Goal: Task Accomplishment & Management: Complete application form

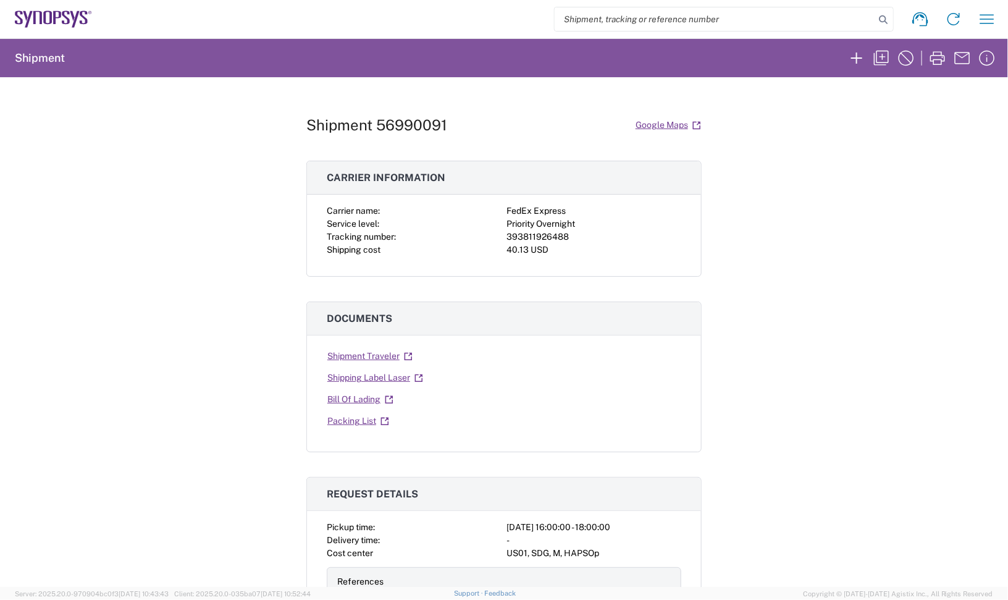
click at [63, 25] on icon at bounding box center [53, 18] width 77 height 17
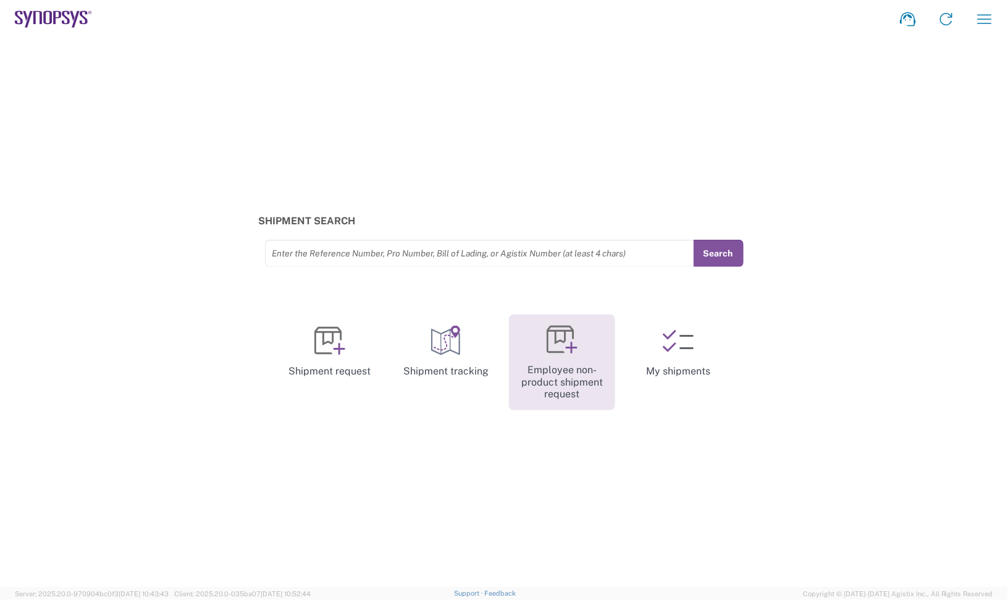
click at [556, 350] on icon at bounding box center [562, 339] width 31 height 31
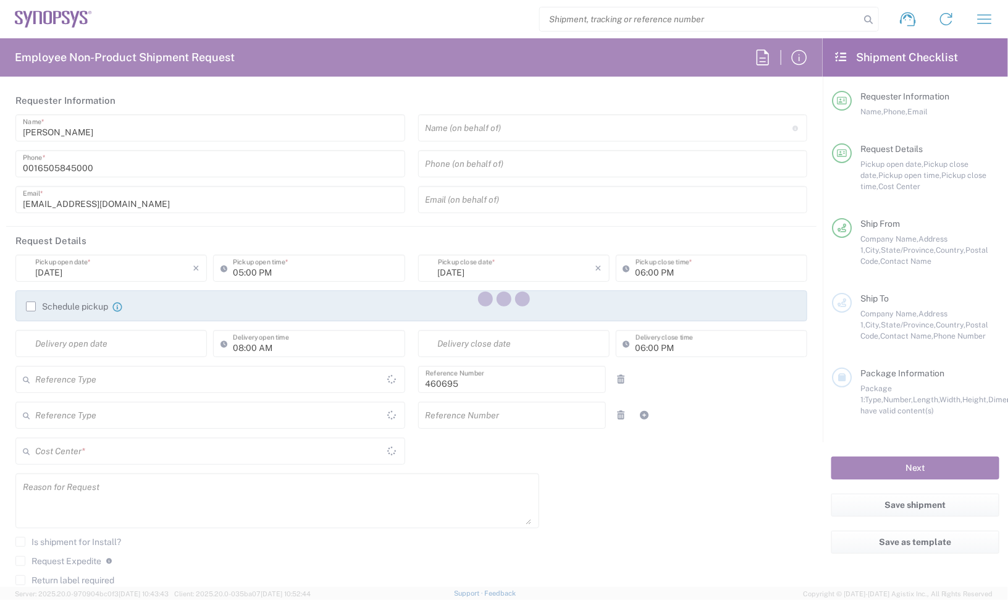
type input "Department"
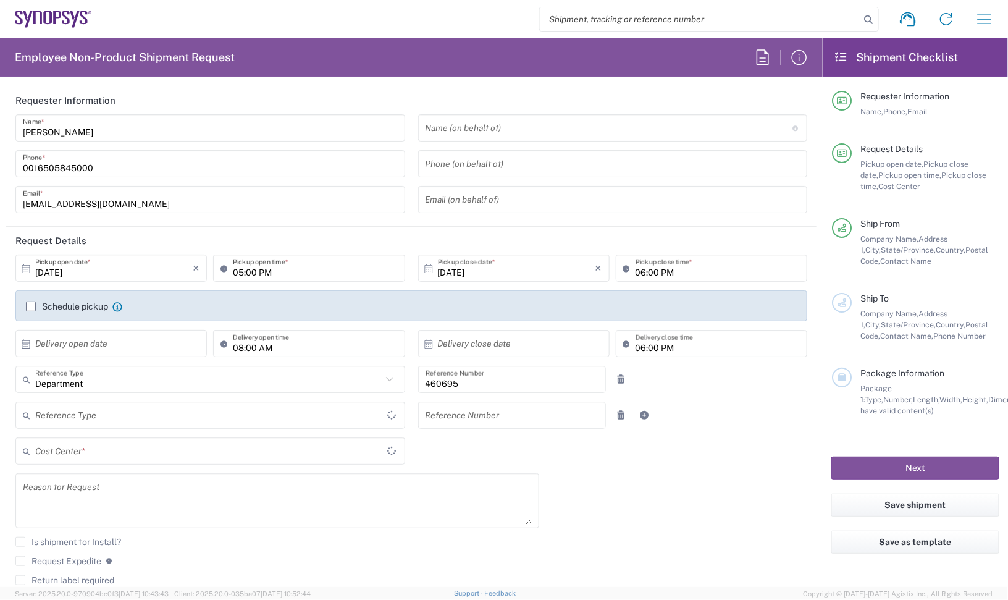
type input "Delivered at Place"
type input "US01, SDG, M, HAPSOp 460695"
type input "[GEOGRAPHIC_DATA]"
type input "[US_STATE]"
type input "[GEOGRAPHIC_DATA]"
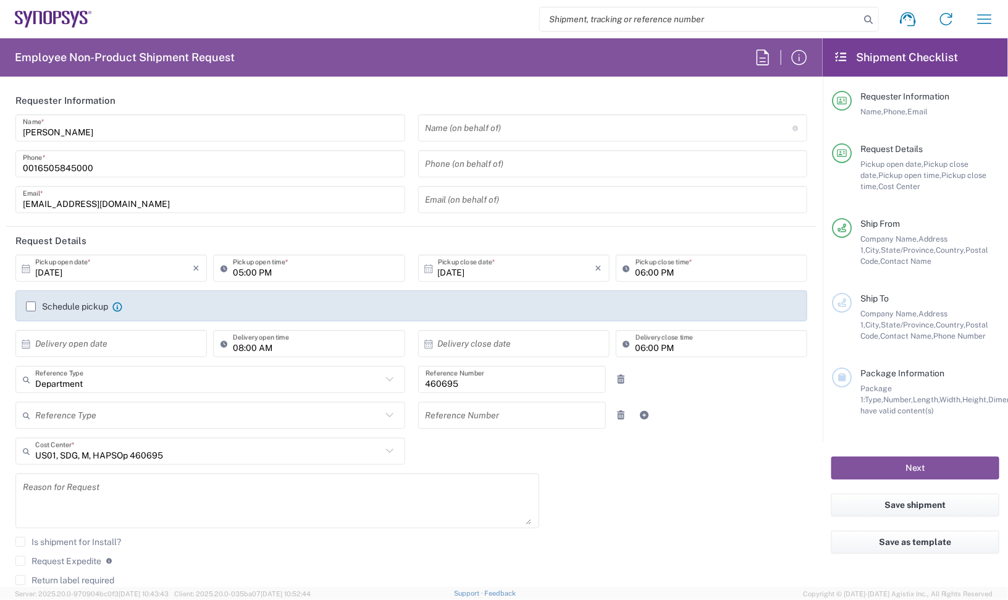
type input "Headquarters USSV"
click at [136, 261] on input "[DATE]" at bounding box center [113, 269] width 157 height 22
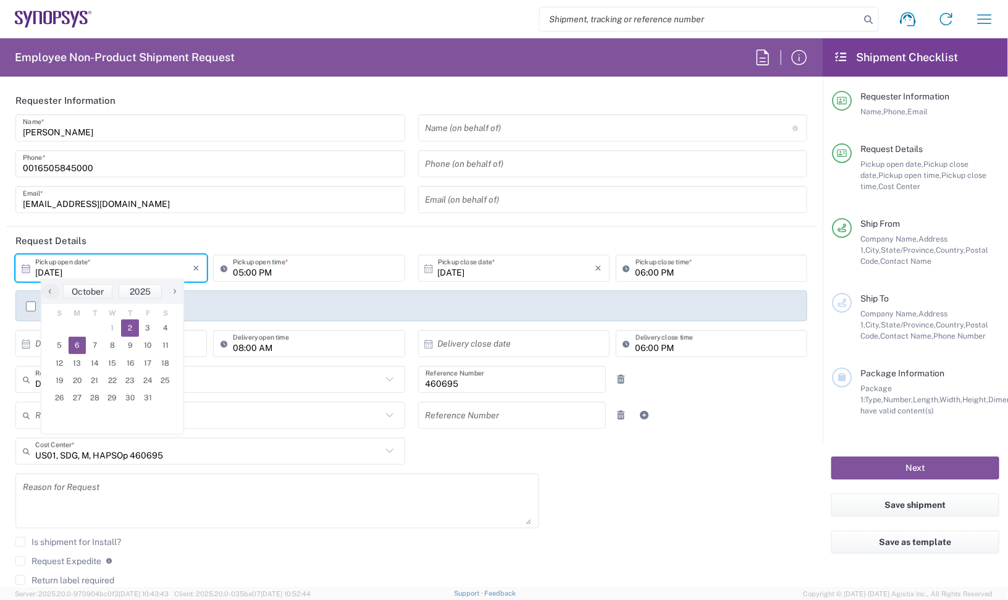
click at [82, 345] on span "6" at bounding box center [78, 345] width 18 height 17
type input "[DATE]"
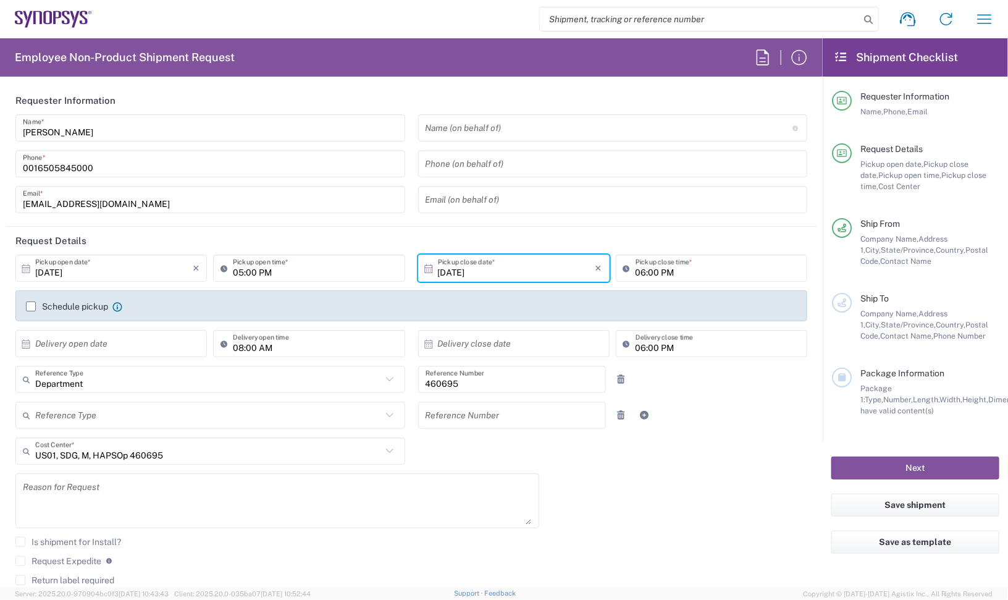
click at [723, 466] on div "[DATE] × Pickup open date * Cancel Apply 05:00 PM Pickup open time * [DATE] × P…" at bounding box center [411, 442] width 805 height 377
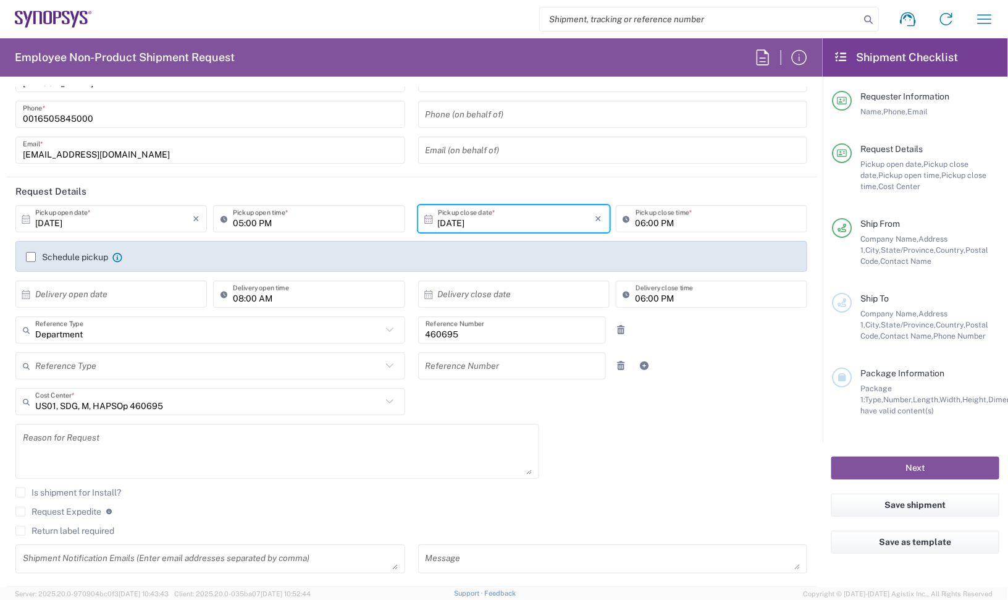
scroll to position [154, 0]
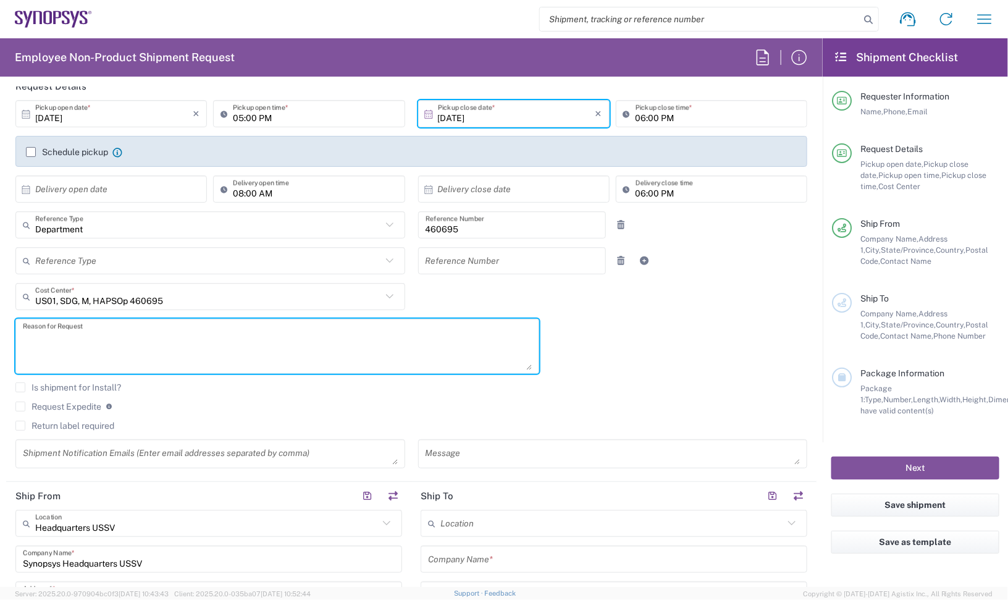
click at [149, 363] on textarea at bounding box center [277, 346] width 509 height 48
paste textarea "Test Equipment"
type textarea "Test Equipment"
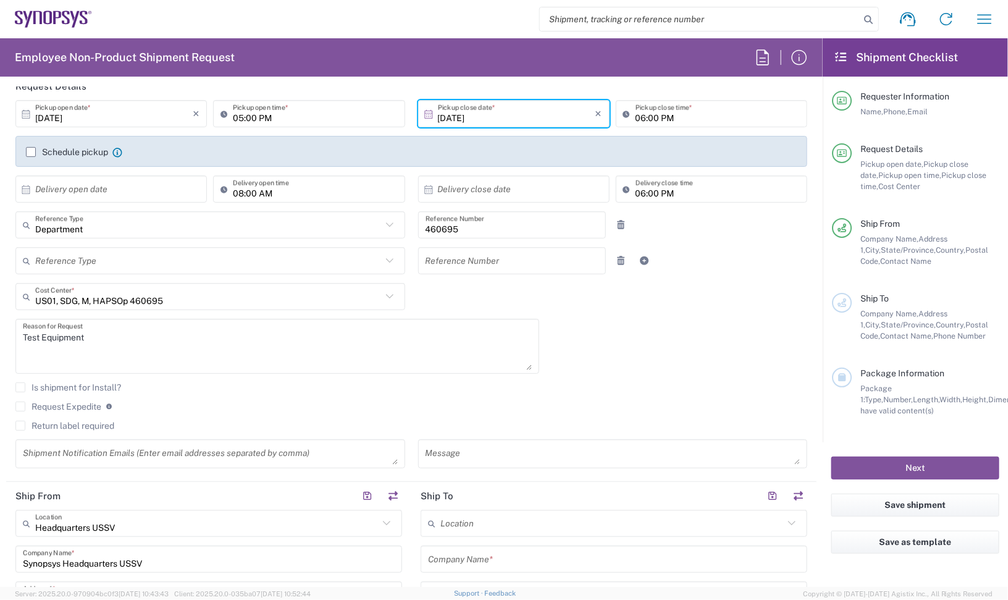
click at [403, 401] on agx-checkbox-control "Request Expedite If expedite is checked you will be unable to rate and book thi…" at bounding box center [411, 406] width 792 height 11
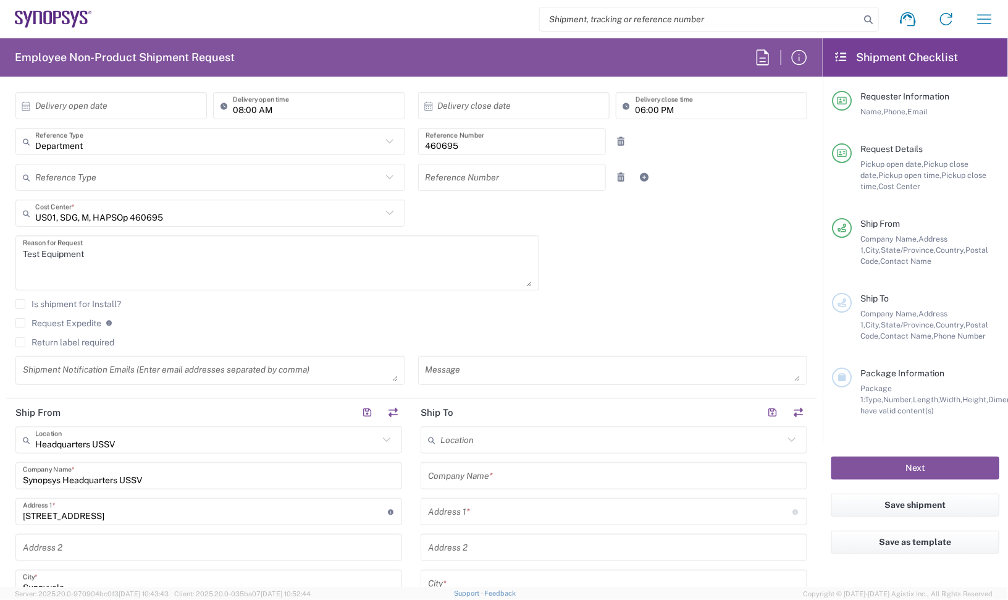
scroll to position [309, 0]
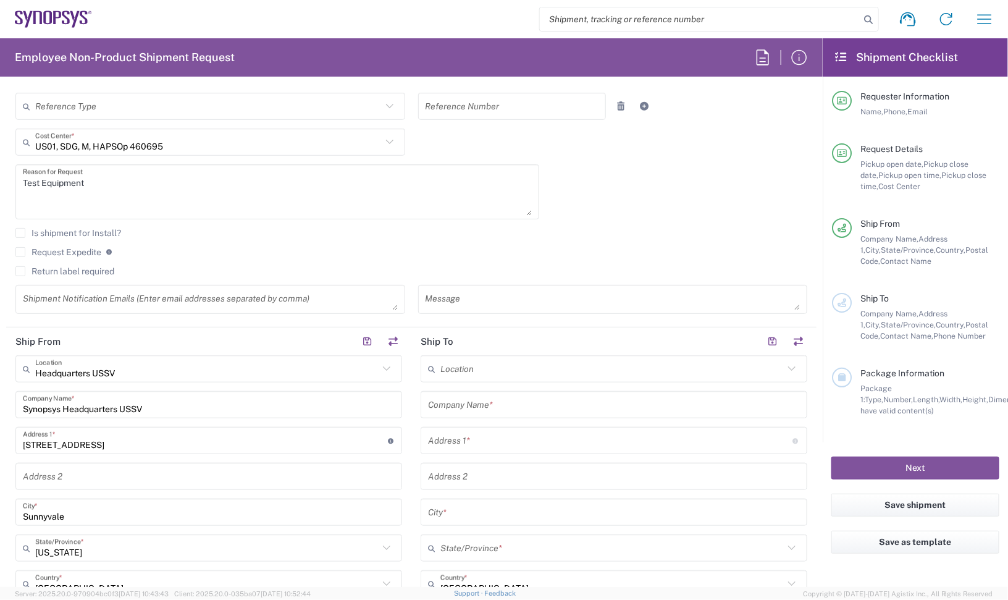
click at [186, 420] on div "Headquarters USSV Location Headquarters [GEOGRAPHIC_DATA] Agrate Brianza IT01 […" at bounding box center [208, 580] width 387 height 450
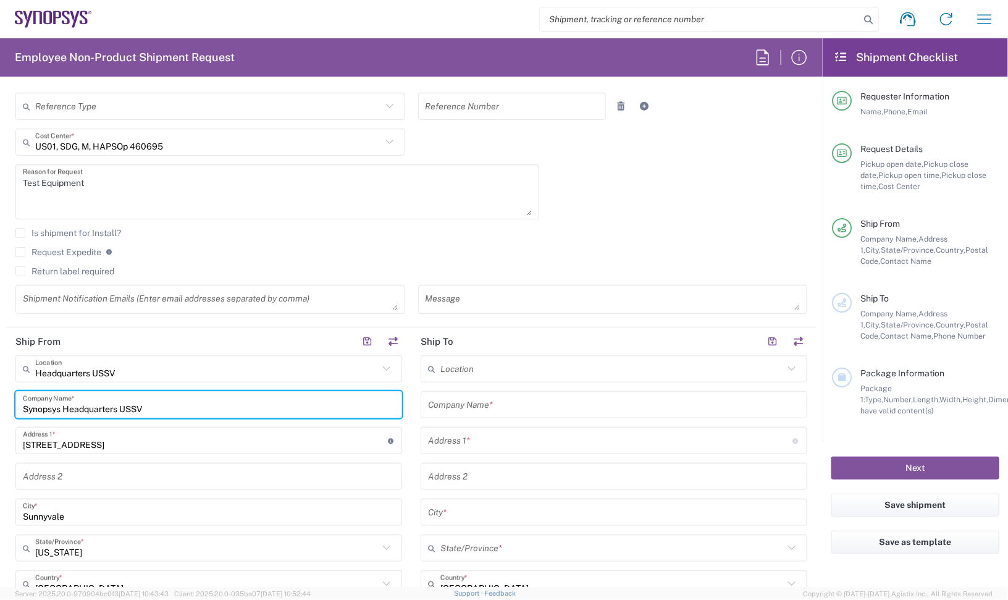
drag, startPoint x: 204, startPoint y: 408, endPoint x: -46, endPoint y: 414, distance: 250.2
click at [0, 414] on html "Shipment request Shipment tracking Employee non-product shipment request My shi…" at bounding box center [504, 300] width 1008 height 600
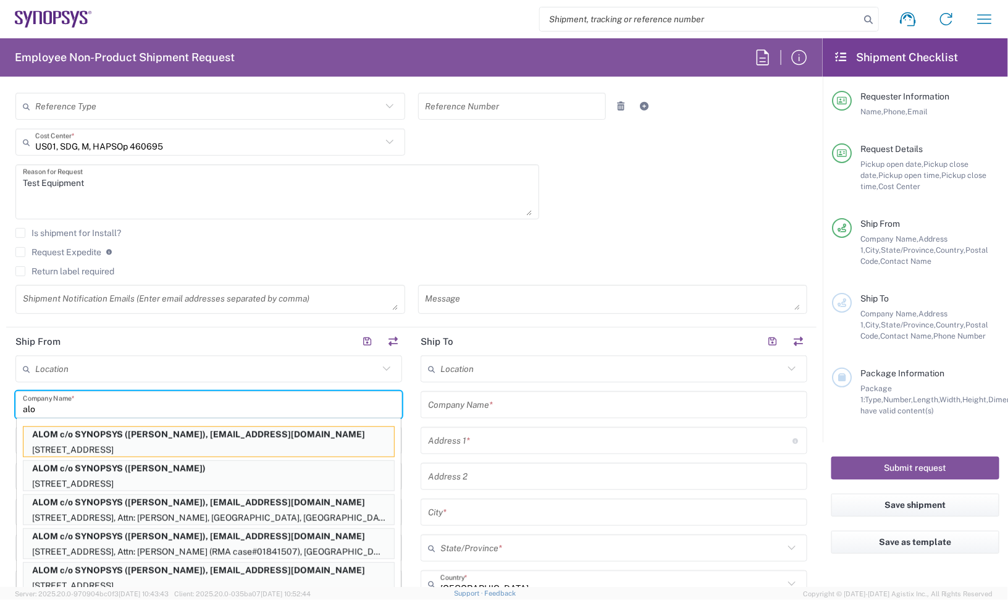
click at [214, 568] on p "ALOM c/o SYNOPSYS ([PERSON_NAME]), [EMAIL_ADDRESS][DOMAIN_NAME]" at bounding box center [208, 570] width 371 height 15
type input "ALOM c/o SYNOPSYS"
type input "[STREET_ADDRESS]"
type input "Fremont"
type input "94539"
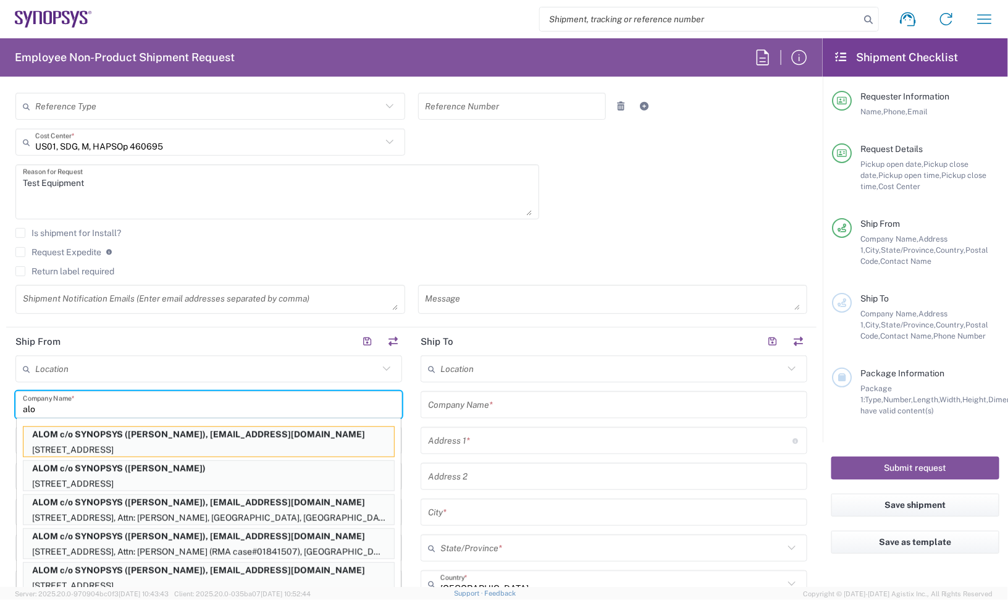
type input "[PERSON_NAME]"
type input "4086498039"
type input "[EMAIL_ADDRESS][DOMAIN_NAME]"
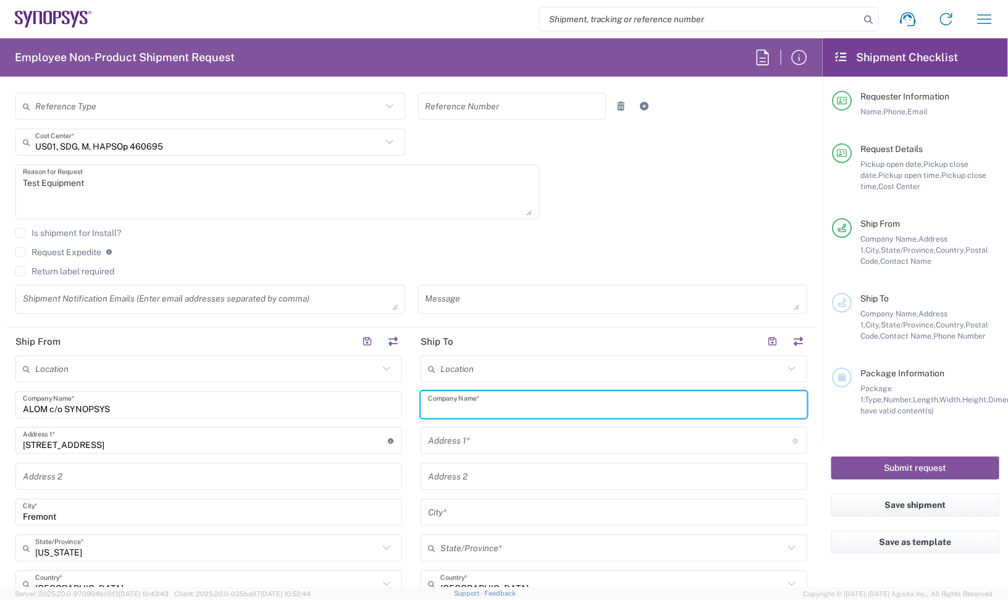
click at [498, 402] on input "text" at bounding box center [614, 405] width 372 height 22
type input "Sanmina Corporation"
type input "60 E. Plumeria"
type input "san [PERSON_NAME]"
type input "[US_STATE]"
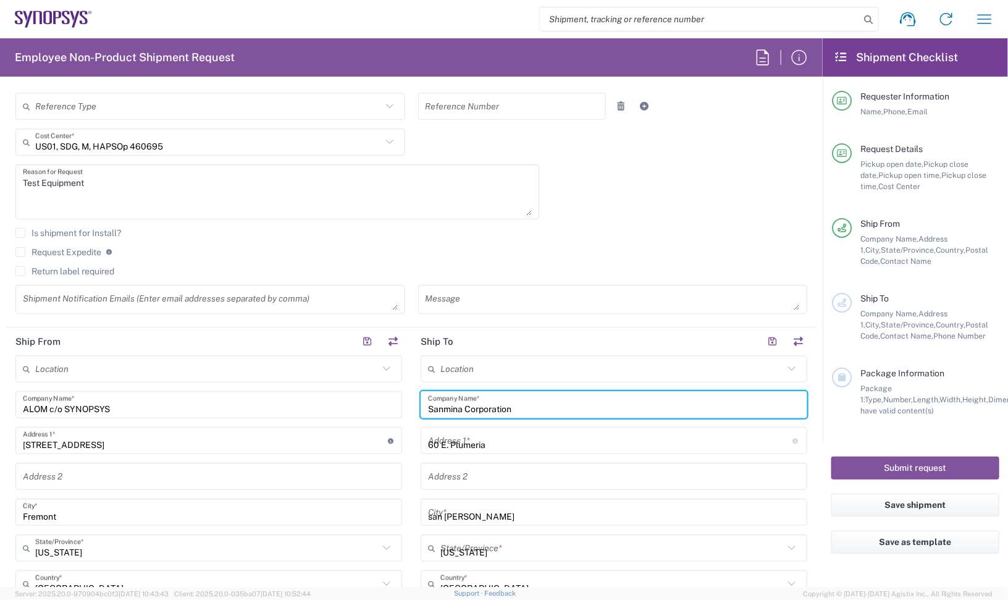
type input "[GEOGRAPHIC_DATA]"
type input "95134"
type input "4089811626"
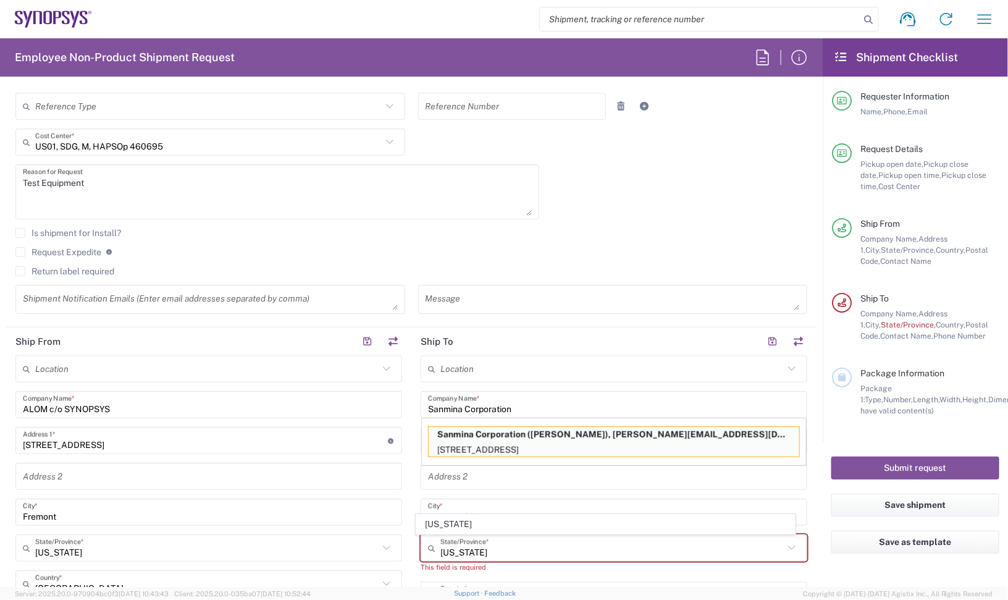
click at [655, 227] on div "[DATE] × Pickup open date * Cancel Apply 05:00 PM Pickup open time * [DATE] × P…" at bounding box center [411, 134] width 805 height 377
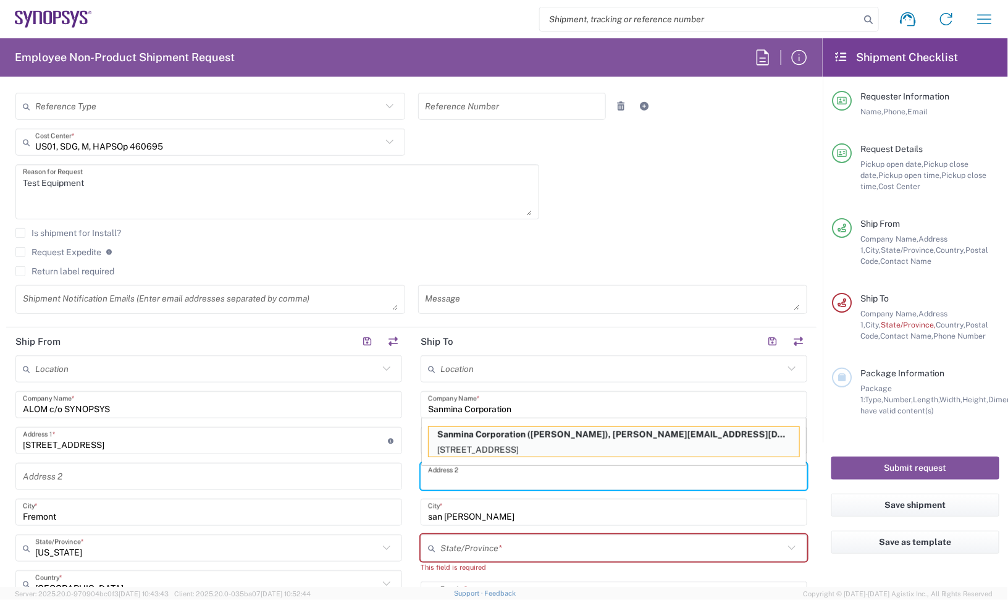
click at [492, 477] on input "text" at bounding box center [614, 477] width 372 height 22
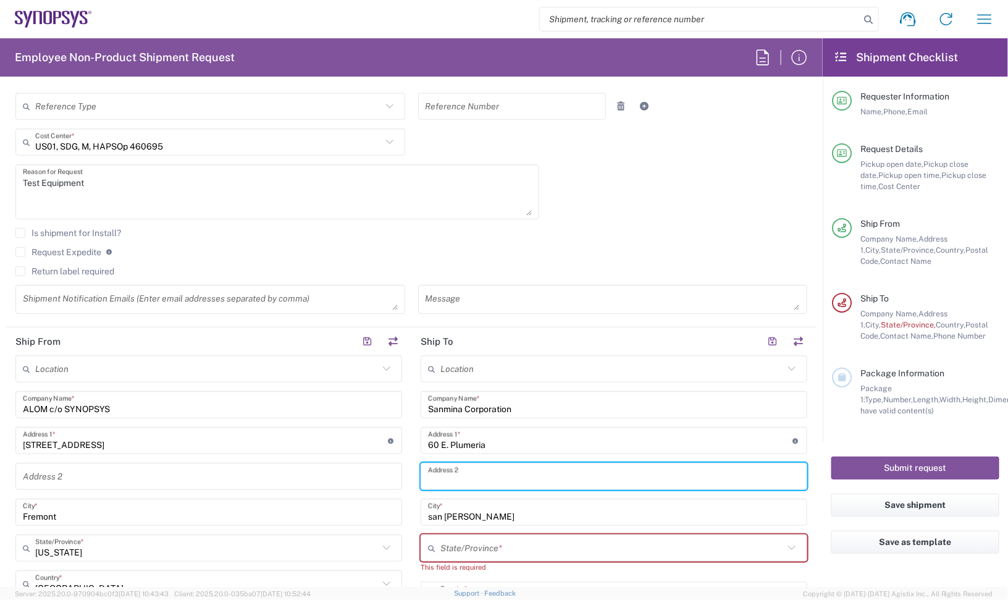
click at [492, 477] on input "text" at bounding box center [614, 477] width 372 height 22
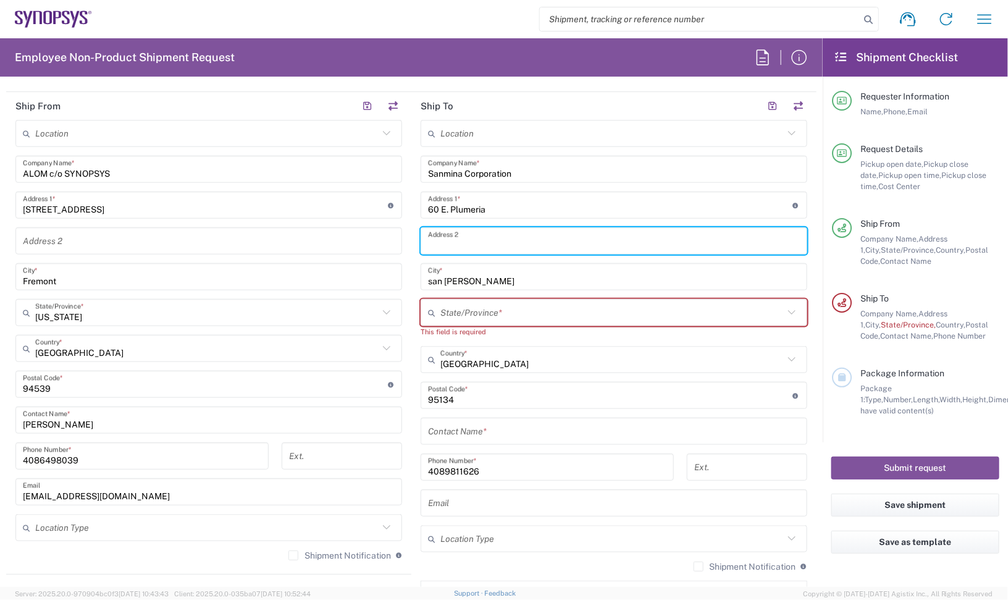
scroll to position [695, 0]
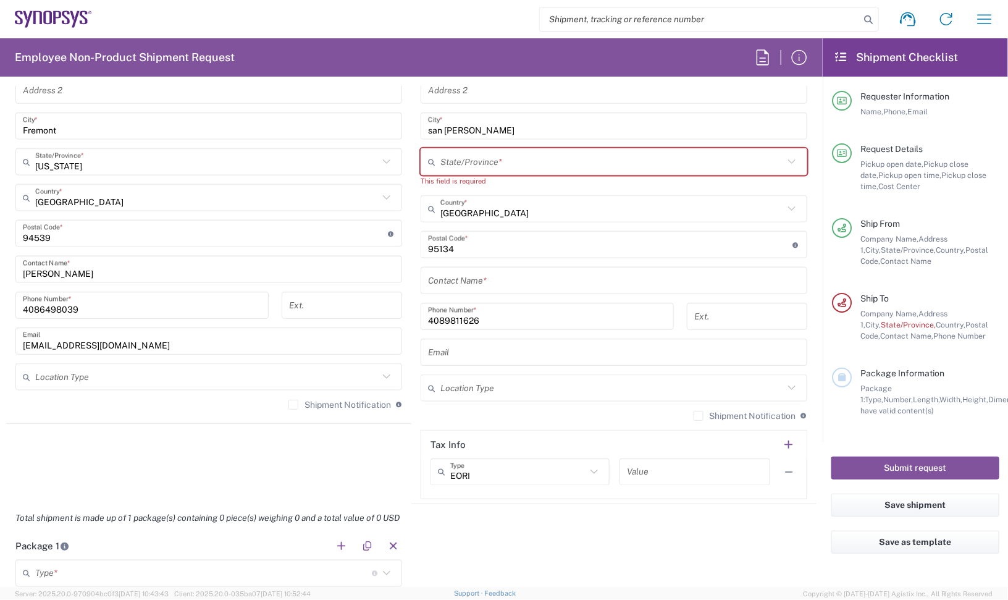
click at [514, 272] on input "text" at bounding box center [614, 281] width 372 height 22
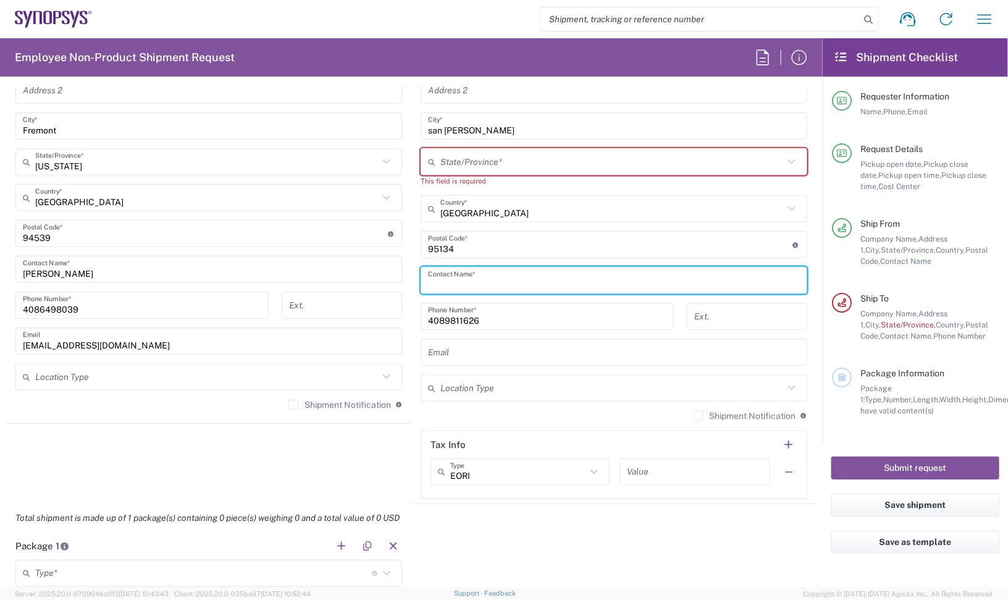
paste input "[PERSON_NAME]"
type input "[PERSON_NAME]"
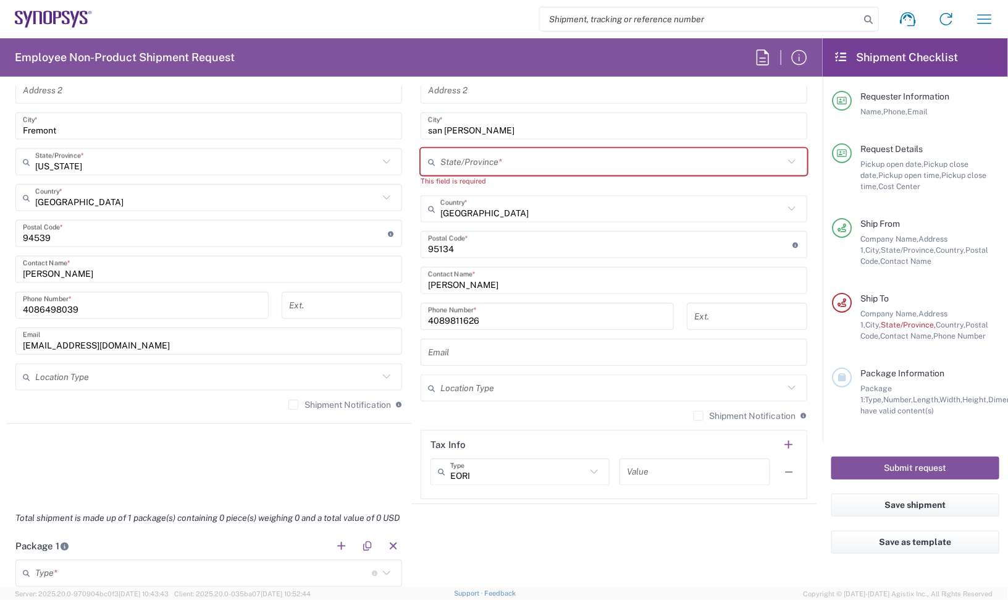
click at [470, 347] on input "text" at bounding box center [614, 353] width 372 height 22
paste input "[PERSON_NAME][EMAIL_ADDRESS][DOMAIN_NAME]"
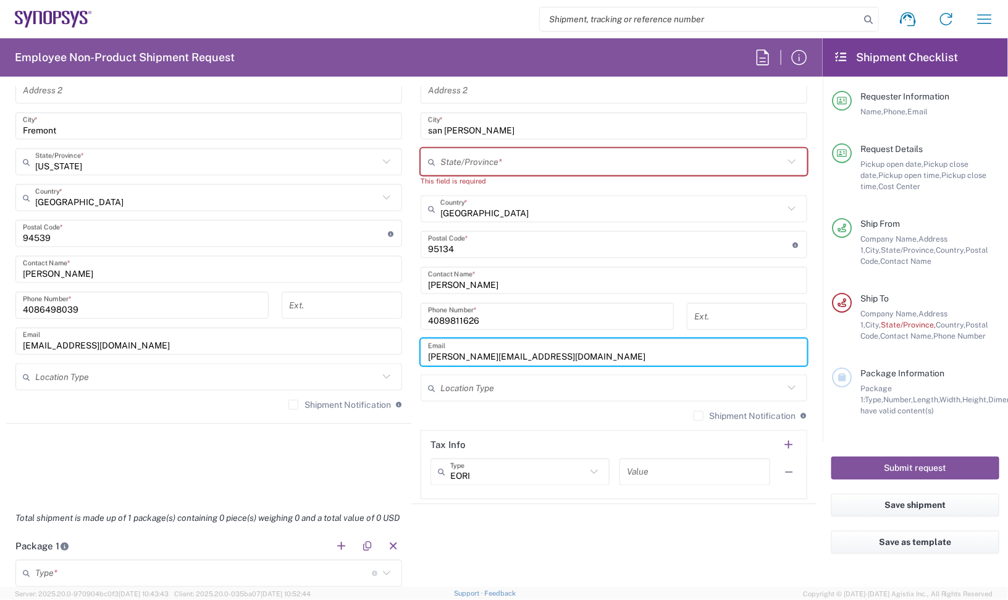
type input "[PERSON_NAME][EMAIL_ADDRESS][DOMAIN_NAME]"
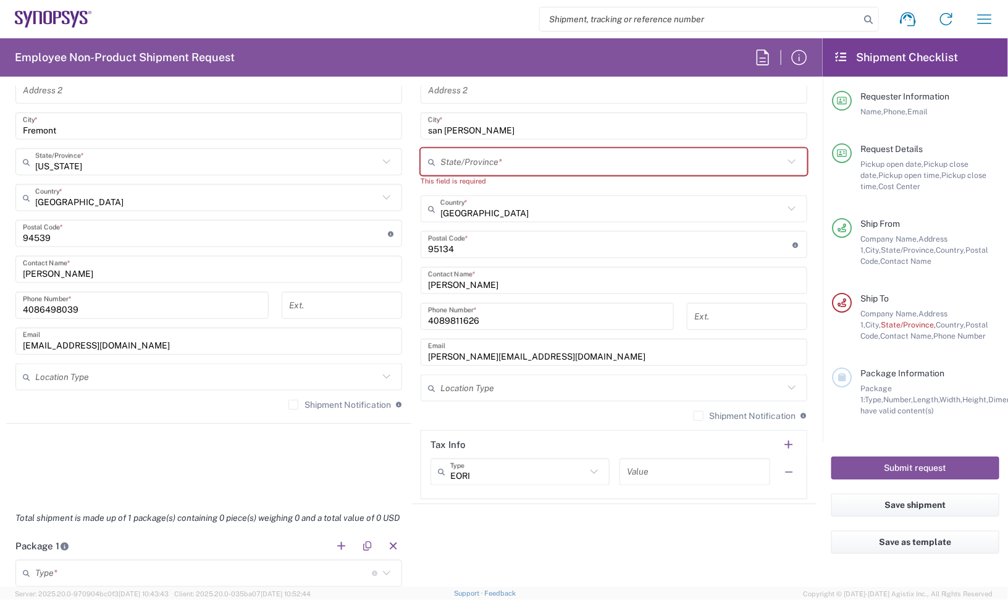
drag, startPoint x: 464, startPoint y: 308, endPoint x: 482, endPoint y: 312, distance: 19.0
click at [468, 310] on input "4089811626" at bounding box center [547, 317] width 238 height 22
drag, startPoint x: 492, startPoint y: 312, endPoint x: 363, endPoint y: 317, distance: 129.2
click at [363, 317] on div "Ship From Location [GEOGRAPHIC_DATA] DE04 Agrate Brianza IT01 [GEOGRAPHIC_DATA]…" at bounding box center [411, 222] width 810 height 563
paste input "(408) 981-"
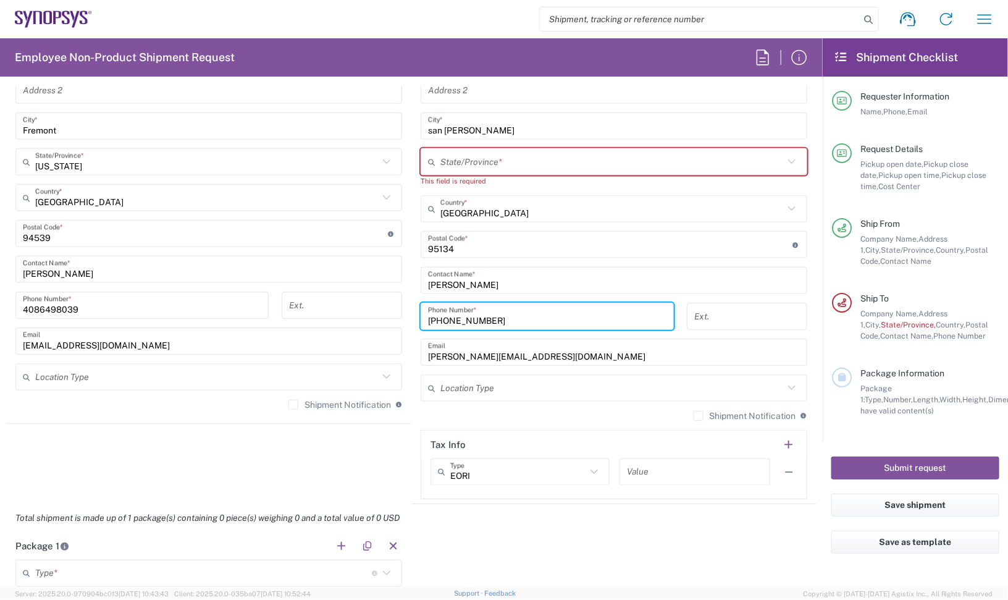
type input "[PHONE_NUMBER]"
click at [596, 156] on input "text" at bounding box center [611, 162] width 343 height 22
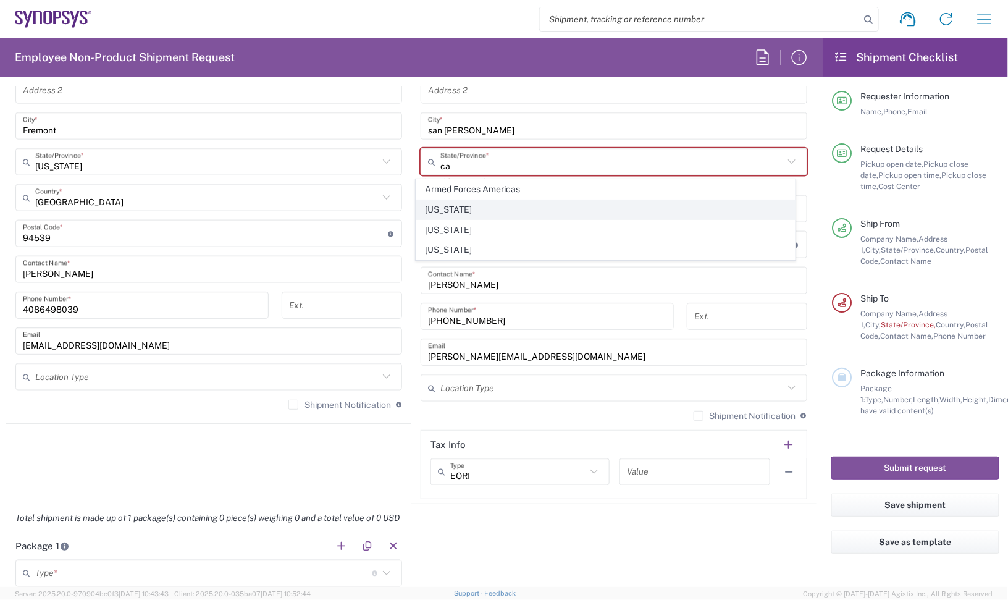
click at [476, 208] on span "[US_STATE]" at bounding box center [605, 209] width 379 height 19
type input "[US_STATE]"
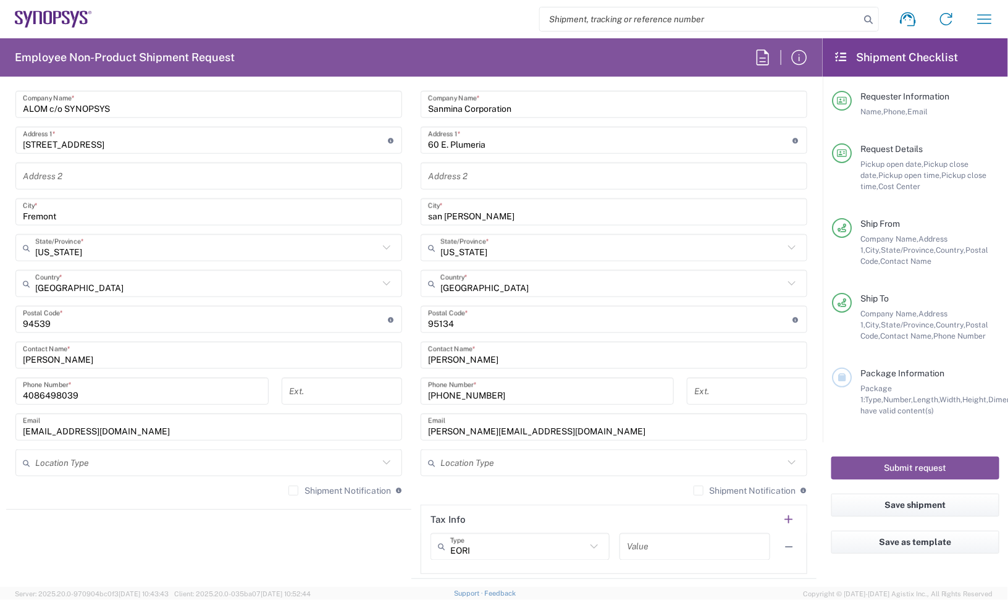
scroll to position [463, 0]
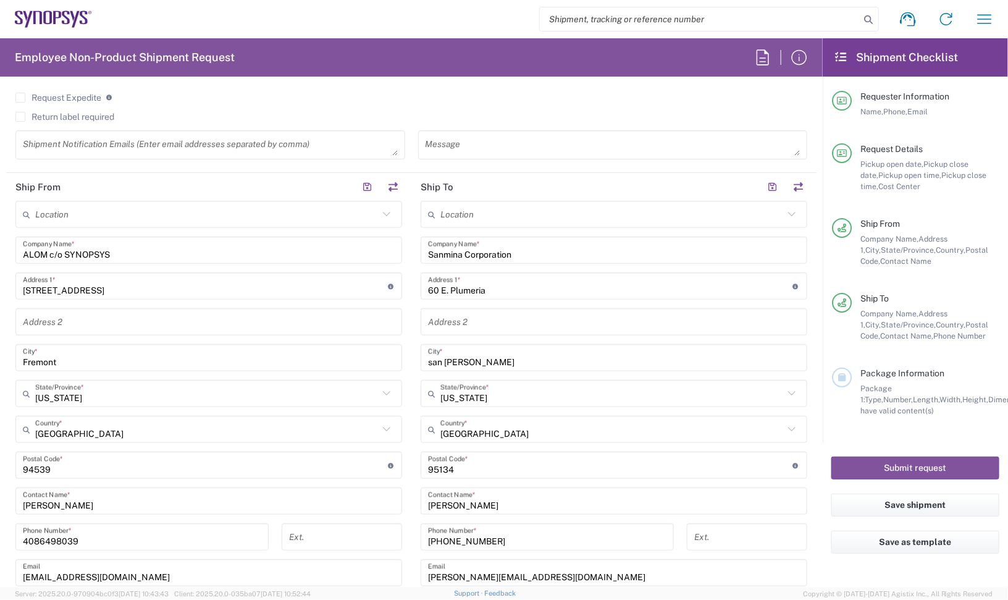
click at [461, 97] on agx-checkbox-control "Request Expedite If expedite is checked you will be unable to rate and book thi…" at bounding box center [411, 97] width 792 height 11
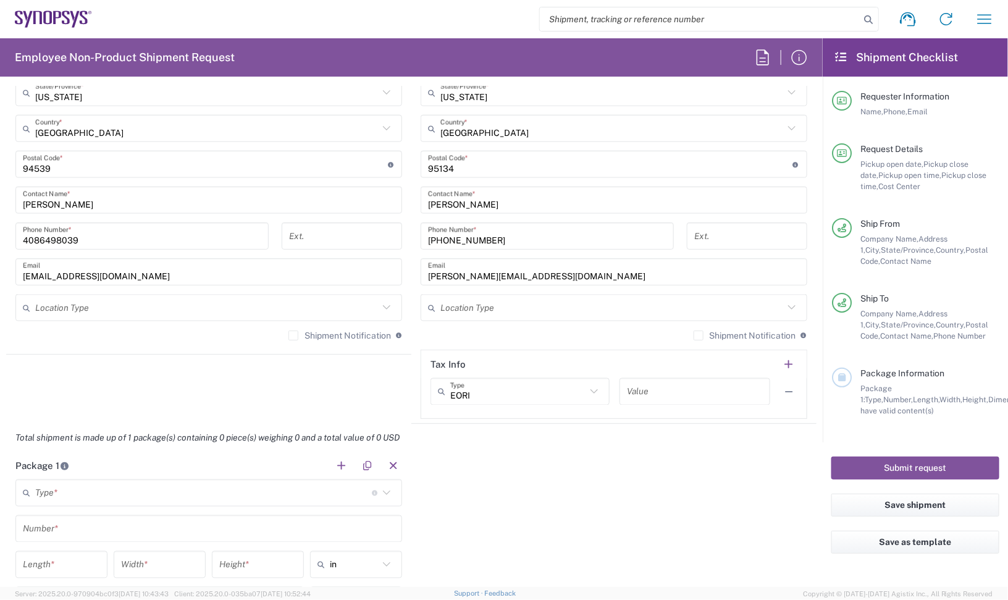
scroll to position [772, 0]
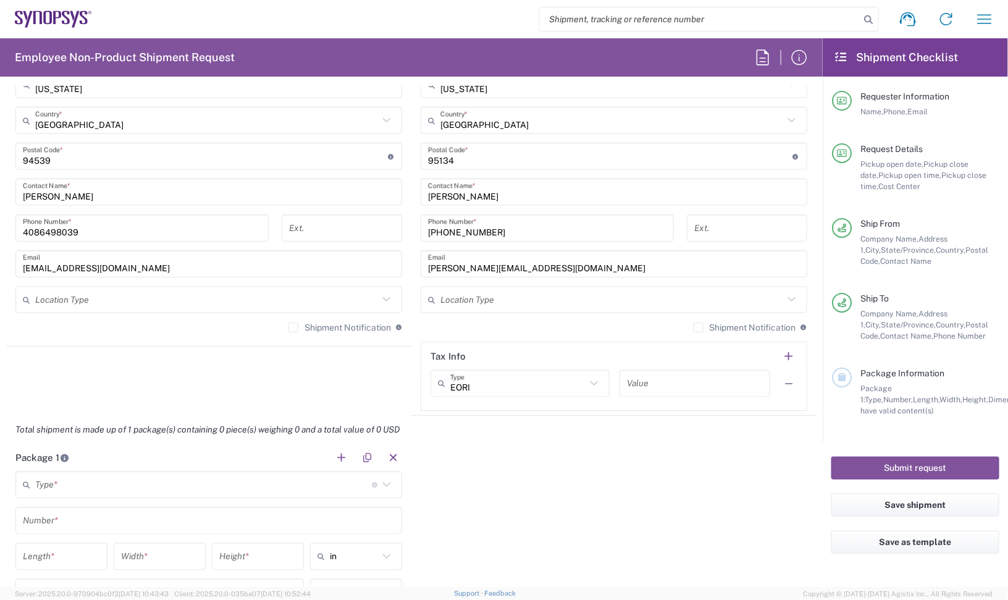
click at [356, 331] on label "Shipment Notification" at bounding box center [339, 327] width 103 height 10
click at [293, 327] on input "Shipment Notification" at bounding box center [293, 327] width 0 height 0
click at [694, 325] on label "Shipment Notification" at bounding box center [745, 327] width 103 height 10
click at [698, 327] on input "Shipment Notification" at bounding box center [698, 327] width 0 height 0
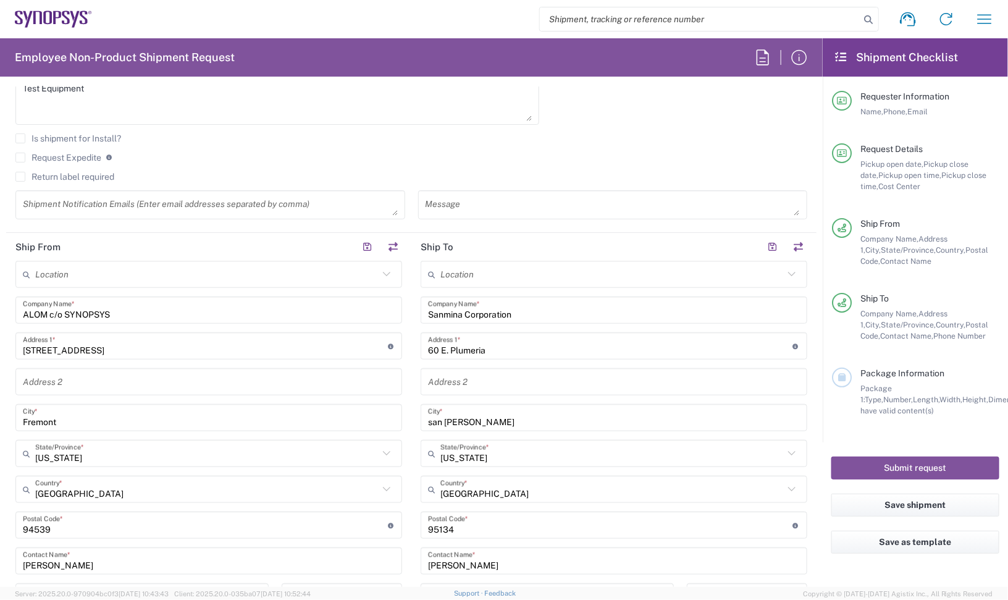
scroll to position [386, 0]
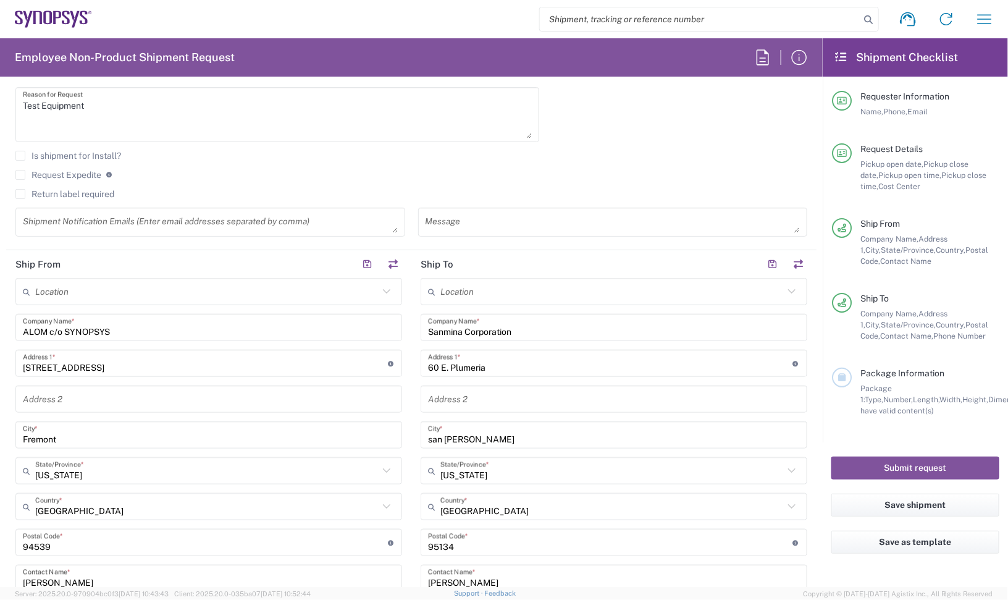
click at [561, 182] on div "Request Expedite If expedite is checked you will be unable to rate and book thi…" at bounding box center [411, 179] width 792 height 20
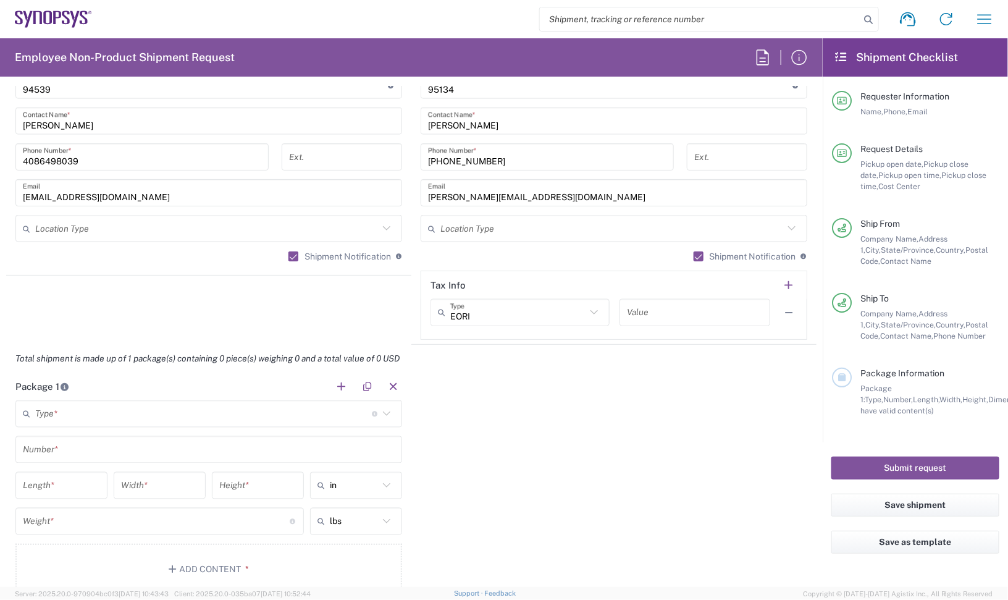
scroll to position [849, 0]
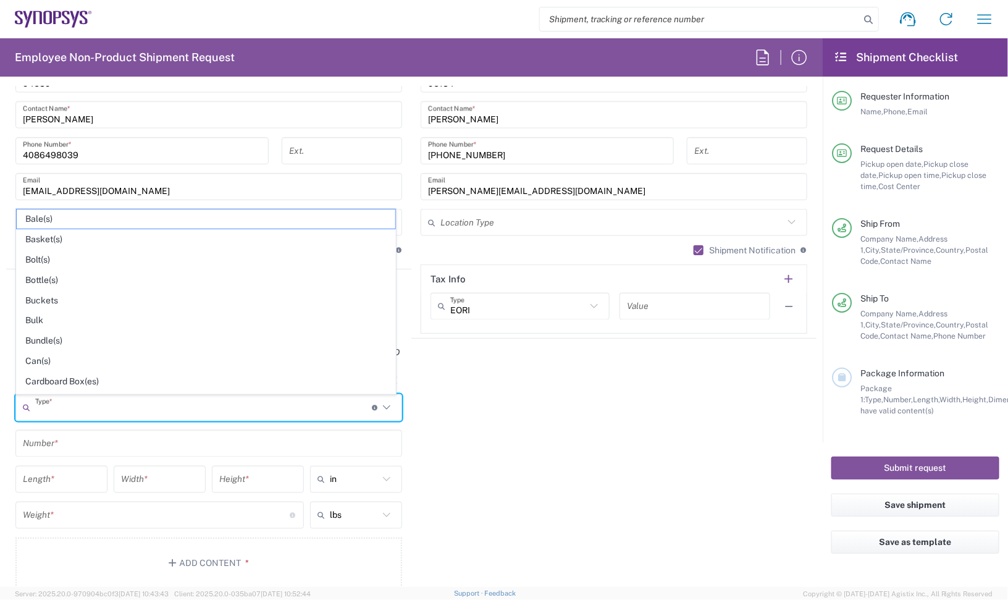
click at [279, 414] on input "text" at bounding box center [203, 408] width 337 height 22
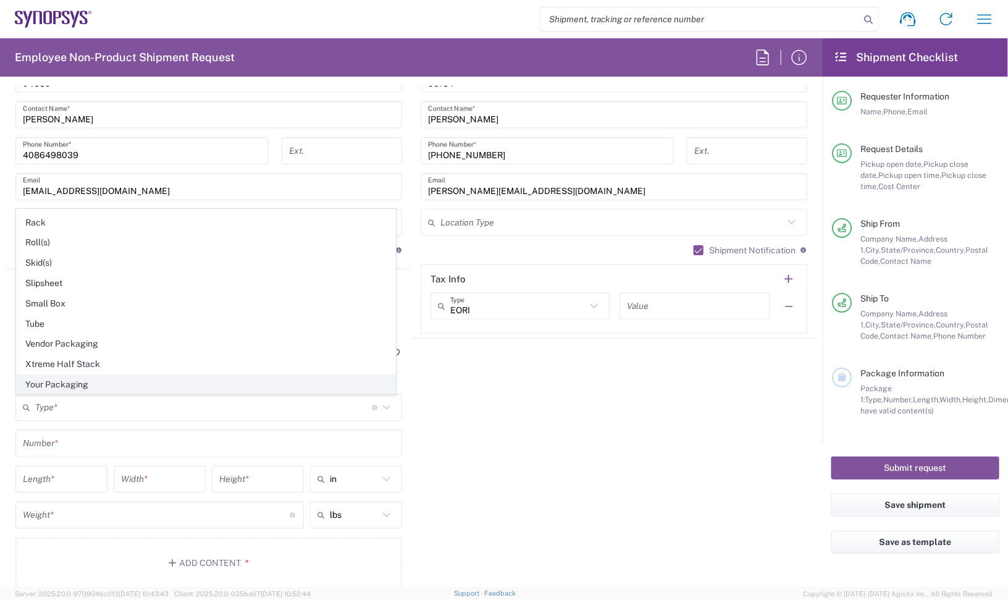
click at [81, 375] on span "Your Packaging" at bounding box center [206, 384] width 379 height 19
type input "Your Packaging"
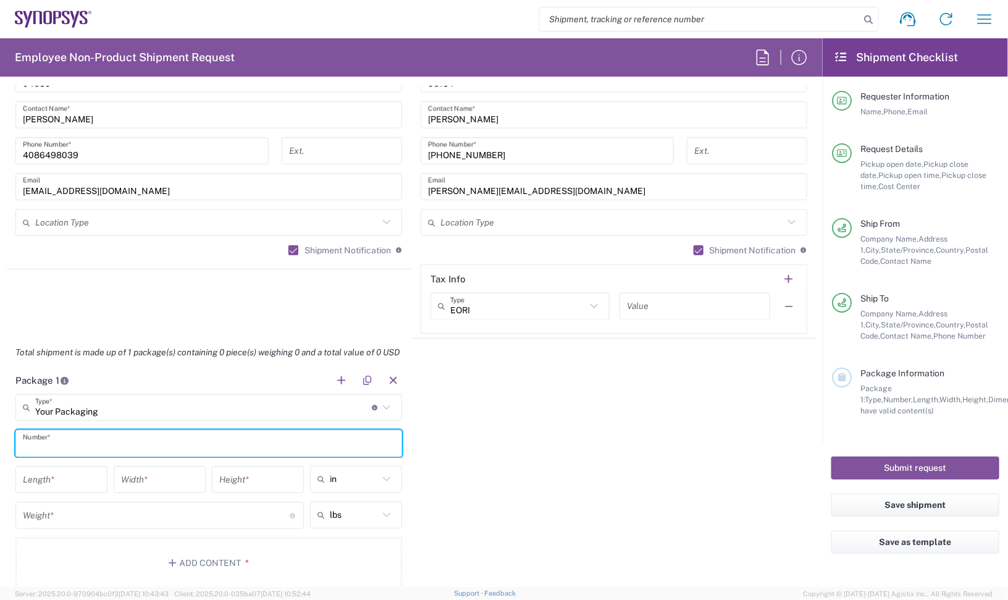
click at [67, 443] on input "text" at bounding box center [209, 444] width 372 height 22
type input "1"
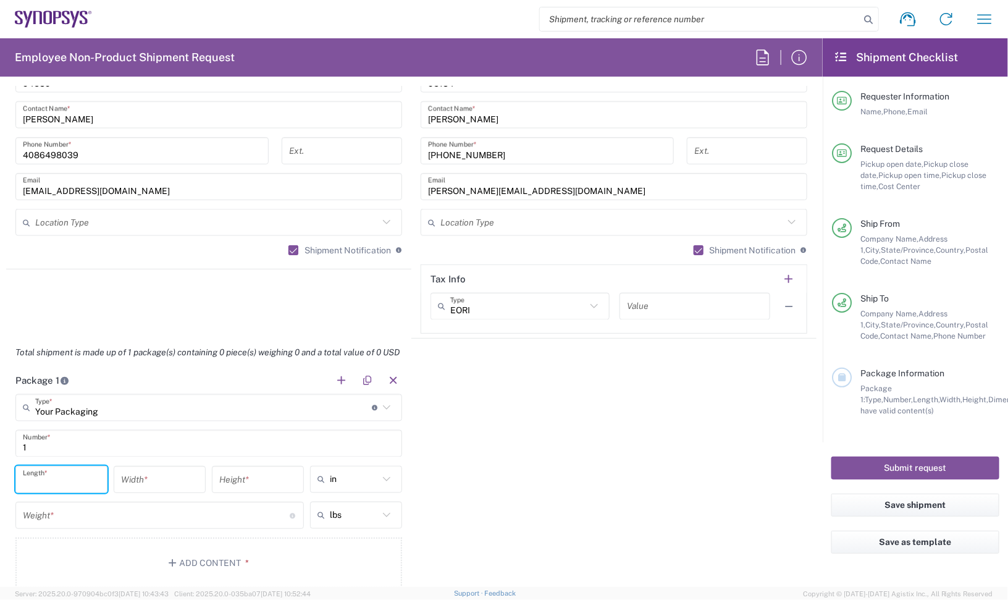
click at [48, 479] on input "number" at bounding box center [61, 480] width 77 height 22
type input "48"
type input "40"
type input "24"
click at [79, 522] on input "number" at bounding box center [156, 516] width 267 height 22
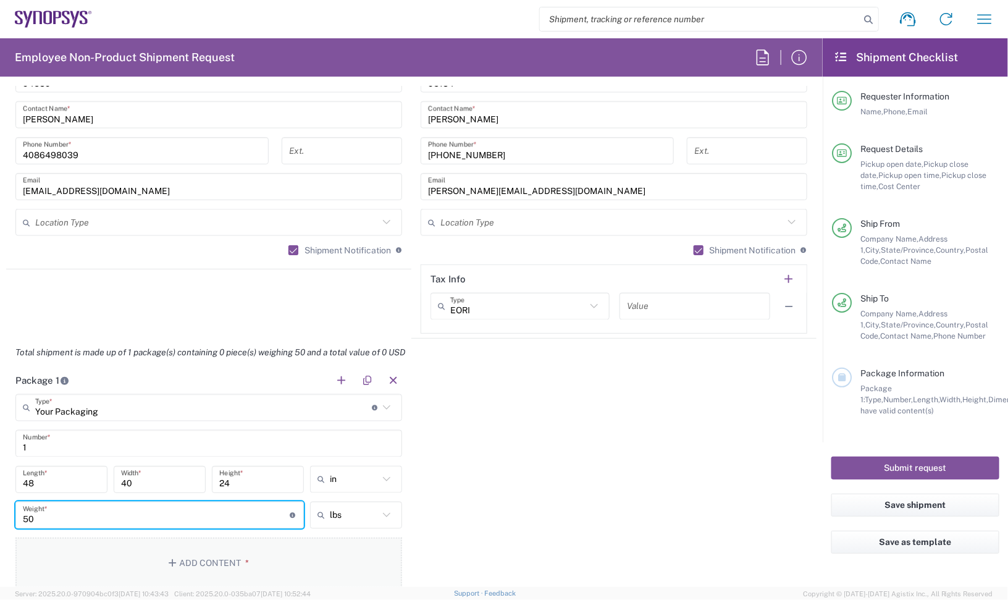
type input "50"
click at [149, 550] on button "Add Content *" at bounding box center [208, 562] width 387 height 51
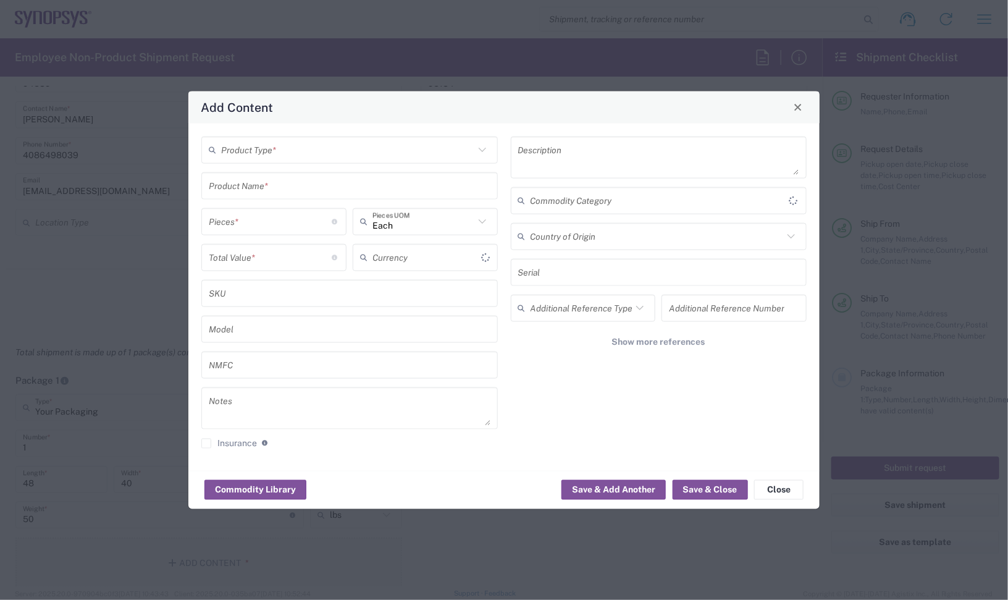
type input "US Dollar"
click at [502, 140] on div "Product Type * Product Name * Pieces * Number of pieces inside all the packages…" at bounding box center [349, 296] width 309 height 321
click at [487, 142] on icon at bounding box center [482, 149] width 16 height 16
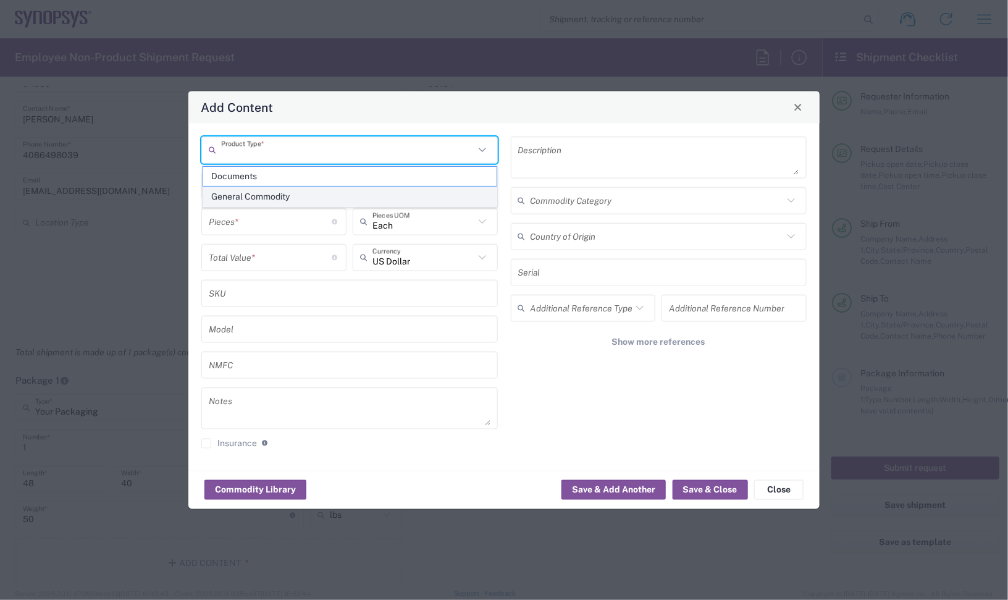
click at [337, 201] on span "General Commodity" at bounding box center [349, 196] width 293 height 19
type input "General Commodity"
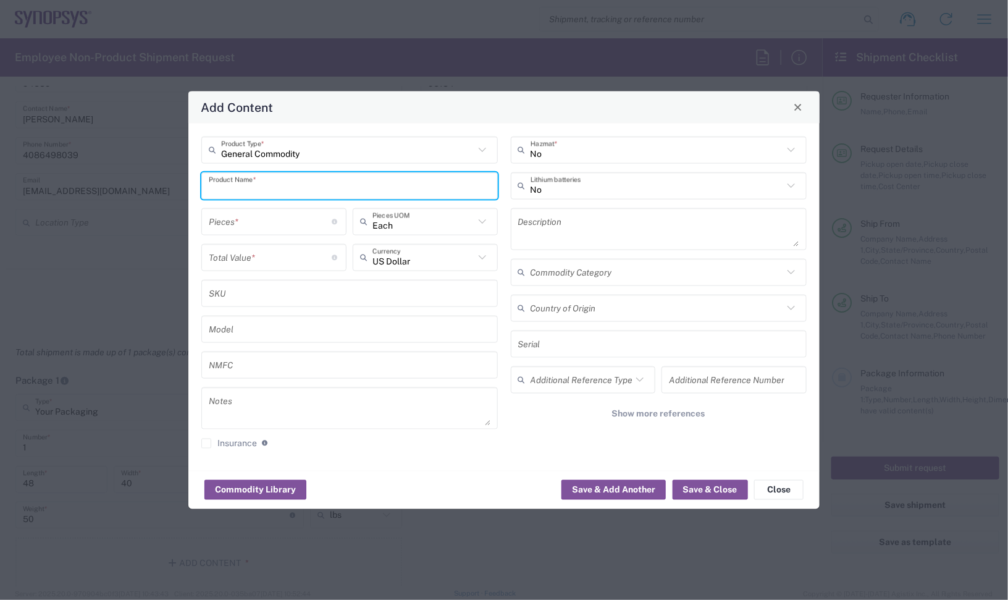
click at [307, 185] on input "text" at bounding box center [350, 186] width 282 height 22
paste input "SH100005670"
type input "SH100005670"
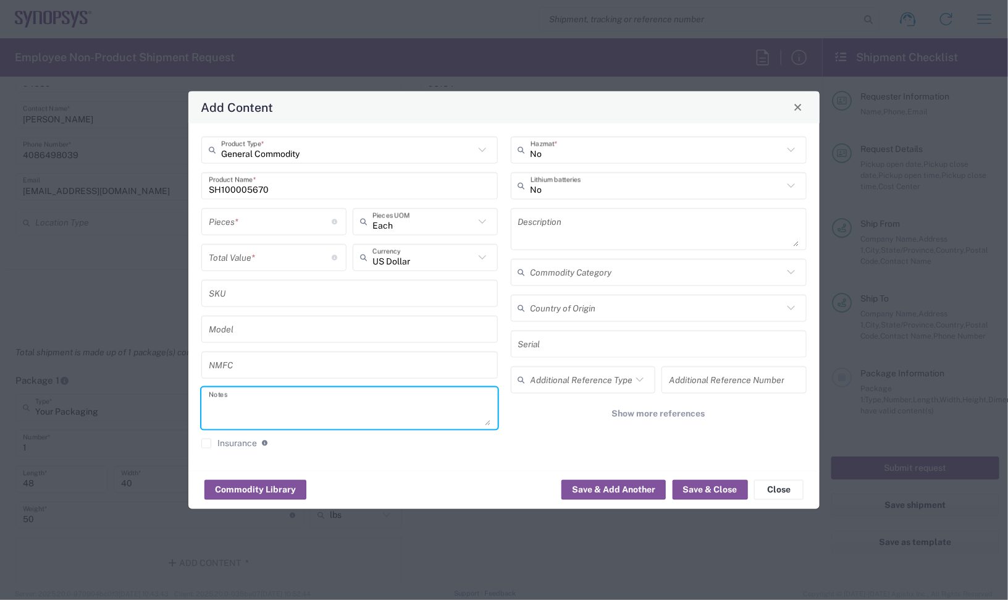
click at [285, 401] on textarea at bounding box center [350, 407] width 282 height 35
paste textarea "86.50"
type textarea "86.50"
click at [260, 264] on input "number" at bounding box center [271, 257] width 124 height 22
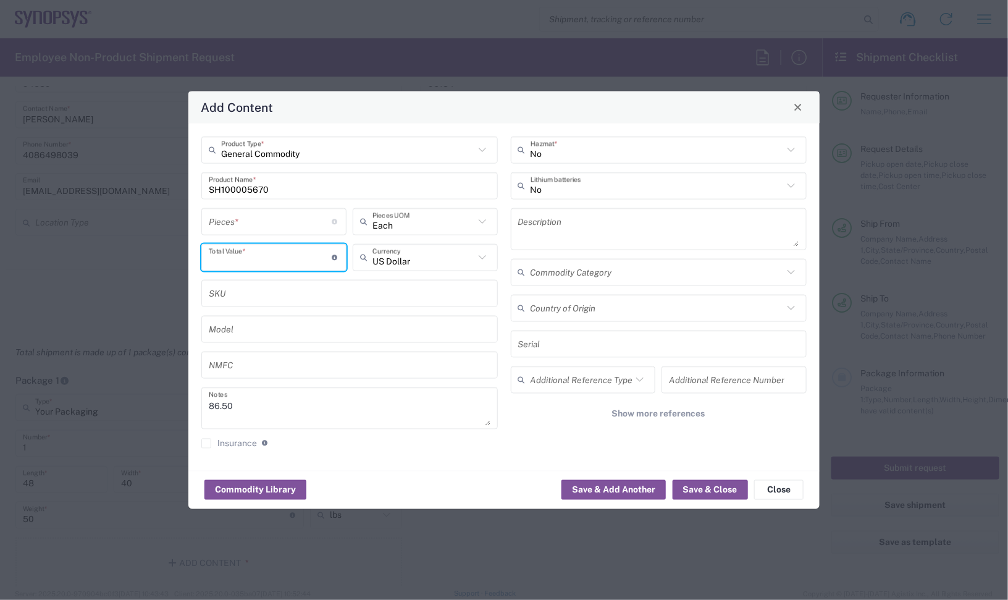
paste input "86.50"
type input "86.50"
click at [252, 220] on input "number" at bounding box center [271, 222] width 124 height 22
type input "1"
type input "86.5"
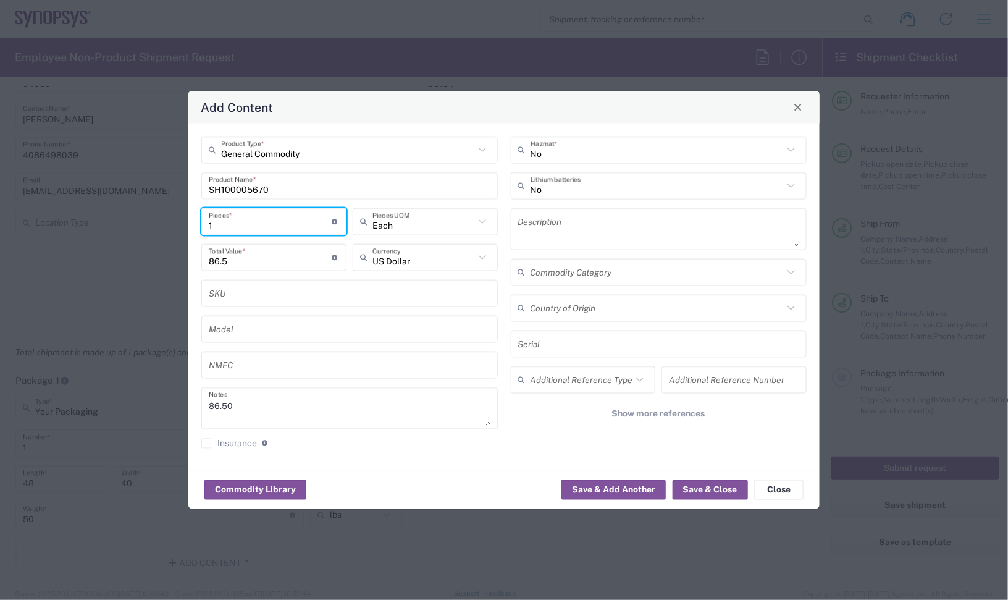
type input "1"
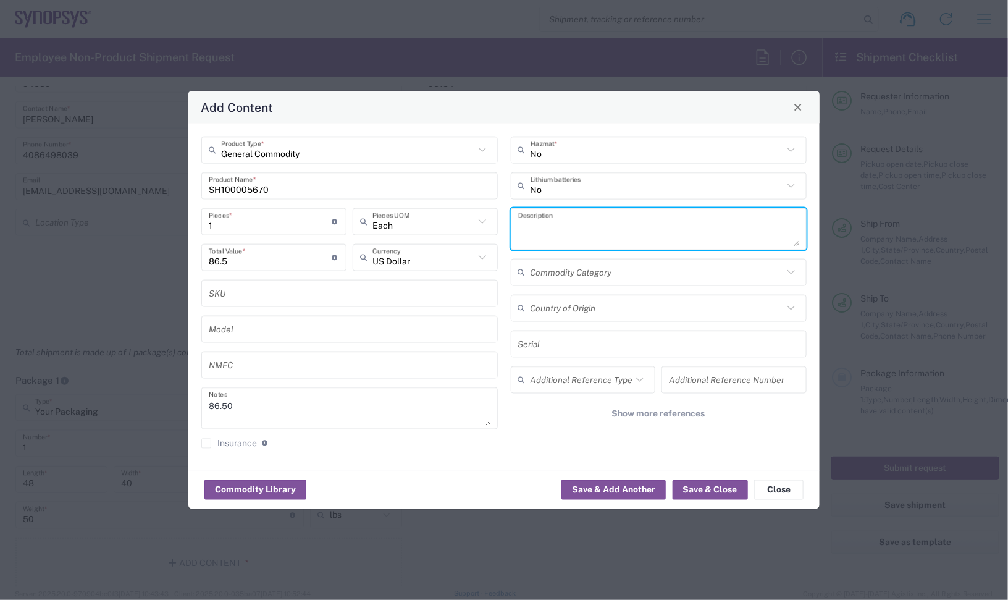
click at [590, 213] on textarea at bounding box center [659, 228] width 282 height 35
paste textarea "ARP6_25x6, Cable Assembly, 30cm, red, 50"
type textarea "ARP6_25x6, Cable Assembly, 30cm, red, 50"
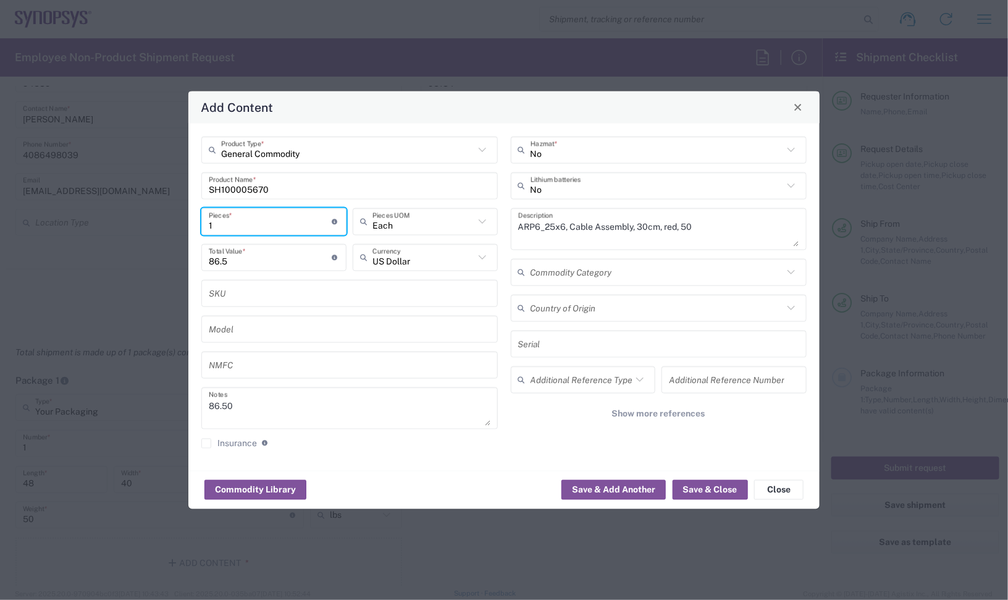
drag, startPoint x: 258, startPoint y: 224, endPoint x: 88, endPoint y: 241, distance: 170.8
click at [83, 239] on div "Add Content General Commodity Product Type * SH100005670 Product Name * 1 Piece…" at bounding box center [504, 300] width 1008 height 600
type input "18"
type input "1557"
type input "18"
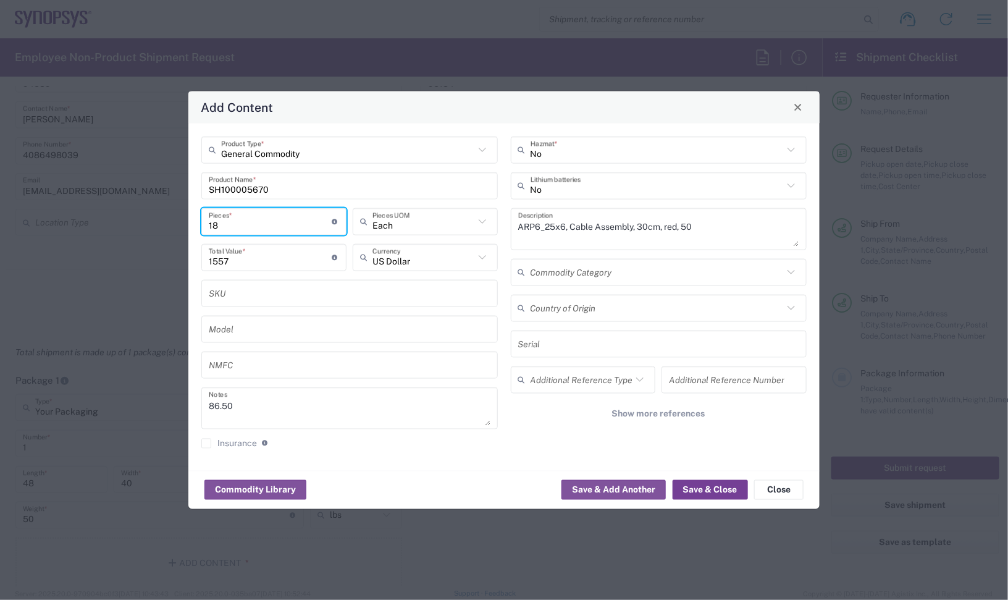
click at [719, 485] on button "Save & Close" at bounding box center [710, 490] width 75 height 20
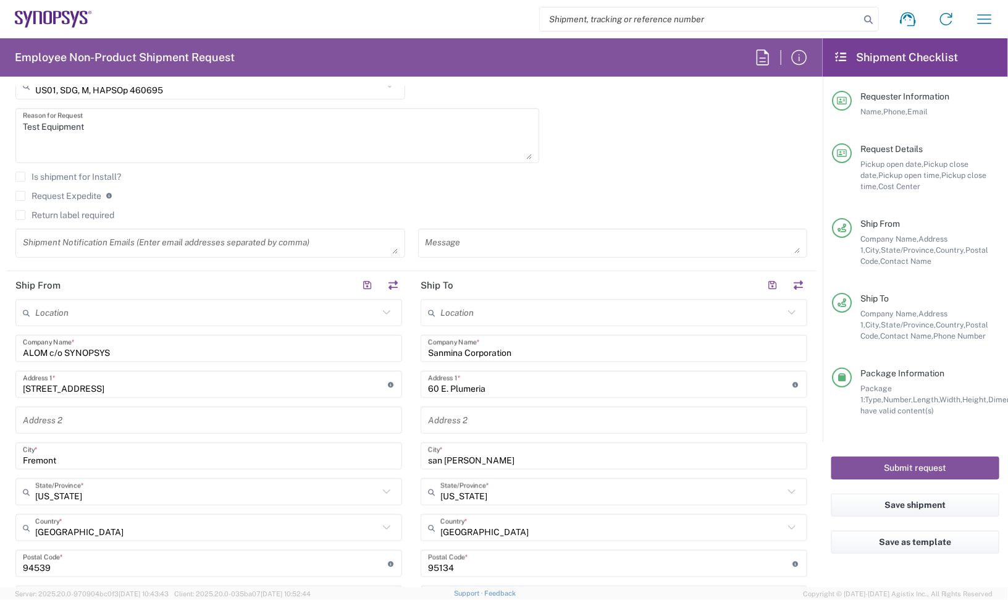
scroll to position [154, 0]
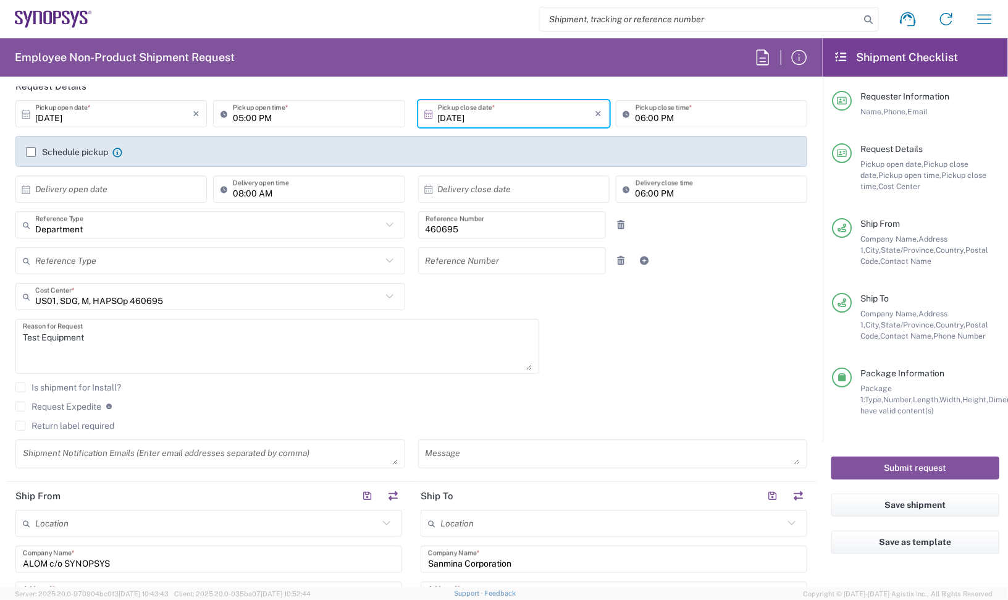
click at [708, 328] on div "[DATE] × Pickup open date * Cancel Apply 05:00 PM Pickup open time * [DATE] × P…" at bounding box center [411, 288] width 805 height 377
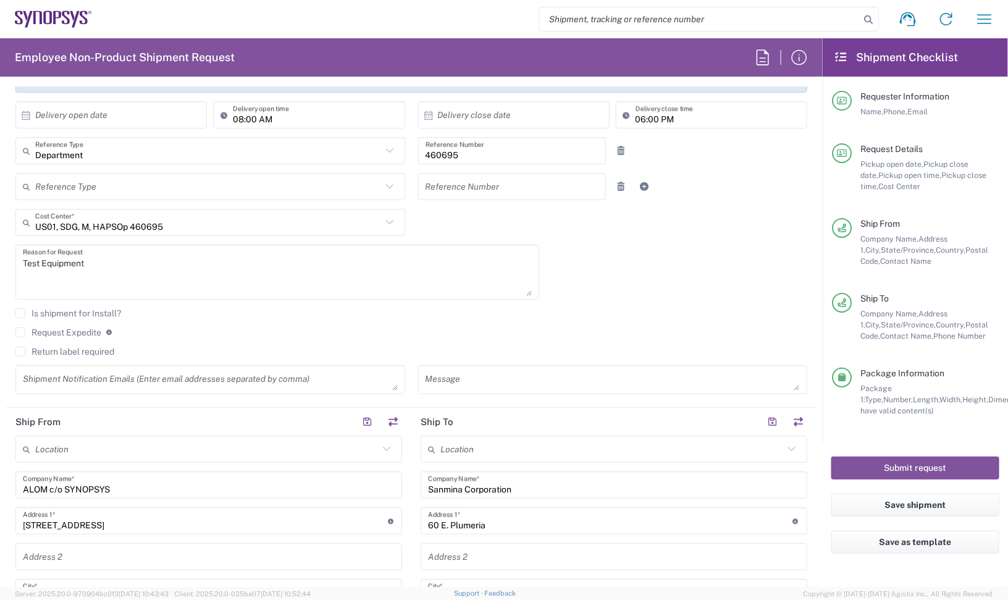
scroll to position [309, 0]
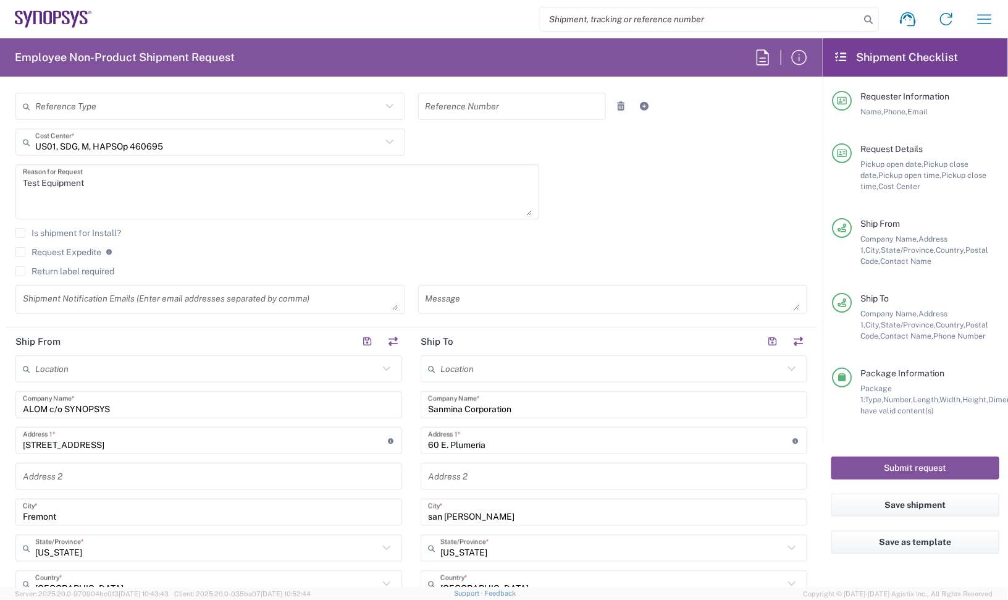
drag, startPoint x: 438, startPoint y: 254, endPoint x: 266, endPoint y: 213, distance: 177.1
click at [430, 251] on agx-checkbox-control "Request Expedite If expedite is checked you will be unable to rate and book thi…" at bounding box center [411, 251] width 792 height 11
click at [199, 185] on textarea "Test Equipment" at bounding box center [277, 192] width 509 height 48
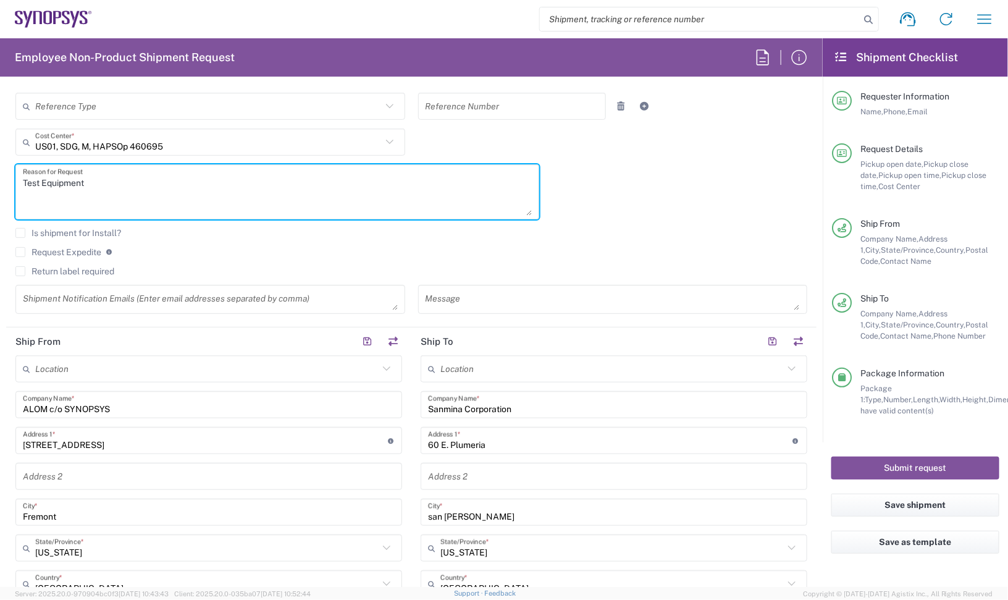
click at [101, 295] on textarea at bounding box center [210, 299] width 375 height 22
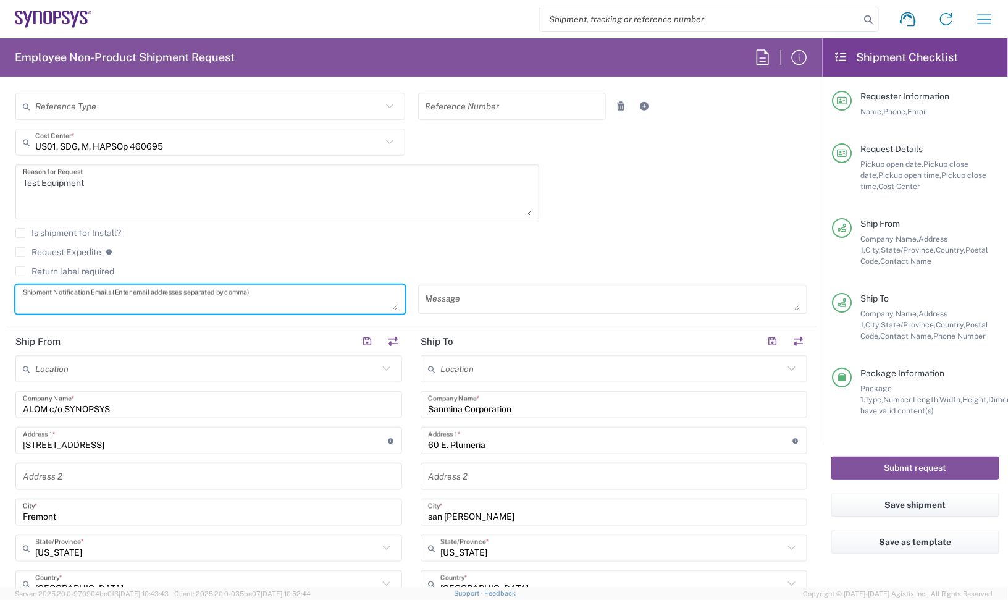
paste textarea "[EMAIL_ADDRESS][DOMAIN_NAME]"
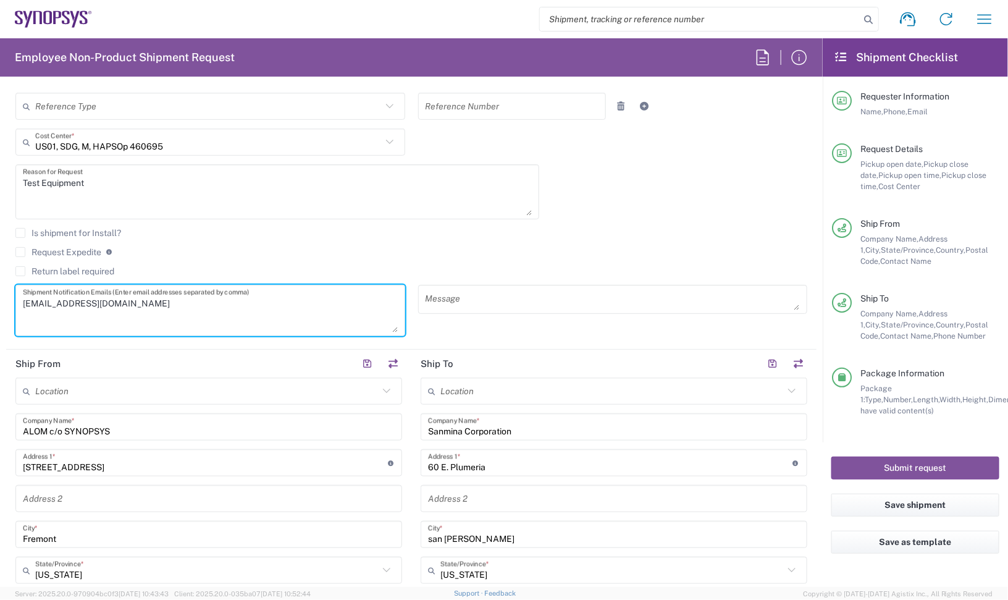
drag, startPoint x: 384, startPoint y: 306, endPoint x: 316, endPoint y: 335, distance: 73.3
click at [378, 332] on textarea "[EMAIL_ADDRESS][DOMAIN_NAME]" at bounding box center [210, 310] width 375 height 44
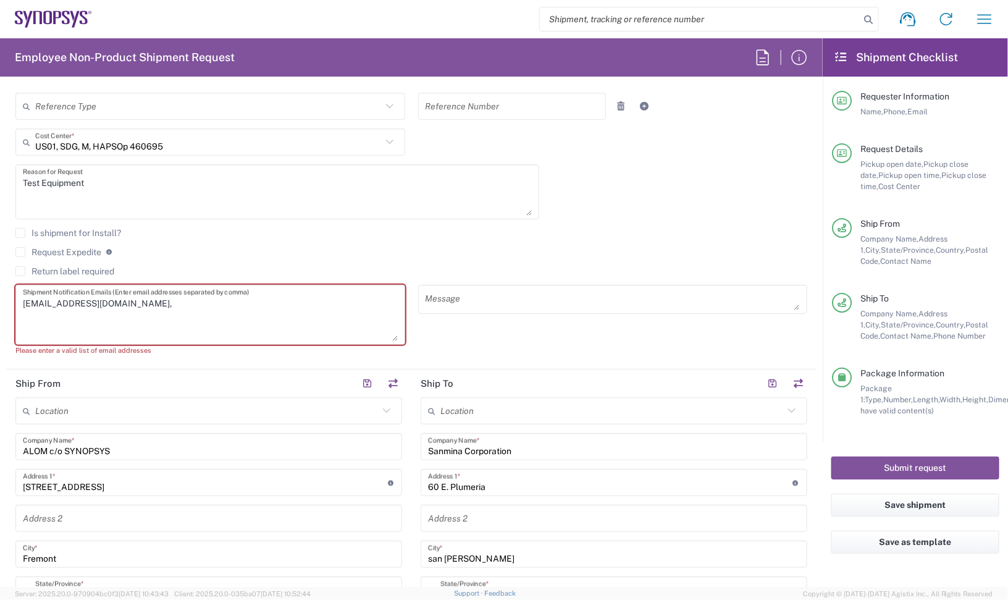
drag, startPoint x: 128, startPoint y: 319, endPoint x: 133, endPoint y: 307, distance: 13.3
click at [128, 318] on textarea "[EMAIL_ADDRESS][DOMAIN_NAME]," at bounding box center [210, 314] width 375 height 52
paste textarea "inventory-team <[EMAIL_ADDRESS][DOMAIN_NAME]>"
drag, startPoint x: 181, startPoint y: 303, endPoint x: 115, endPoint y: 310, distance: 66.4
click at [115, 310] on textarea "[EMAIL_ADDRESS][DOMAIN_NAME], inventory-team <[EMAIL_ADDRESS][DOMAIN_NAME]" at bounding box center [210, 314] width 375 height 52
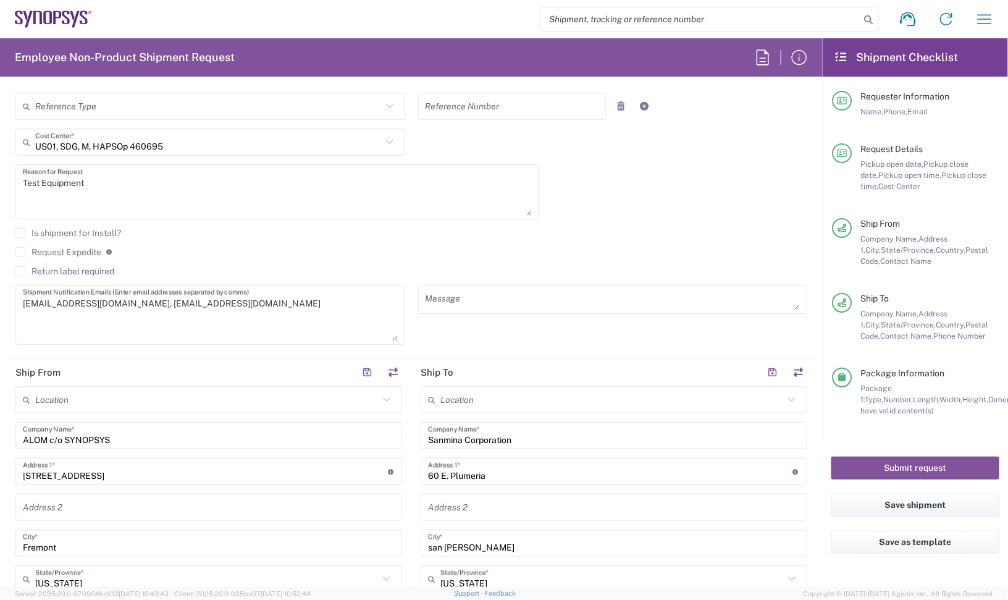
click at [293, 309] on textarea "[EMAIL_ADDRESS][DOMAIN_NAME], [EMAIL_ADDRESS][DOMAIN_NAME]" at bounding box center [210, 314] width 375 height 52
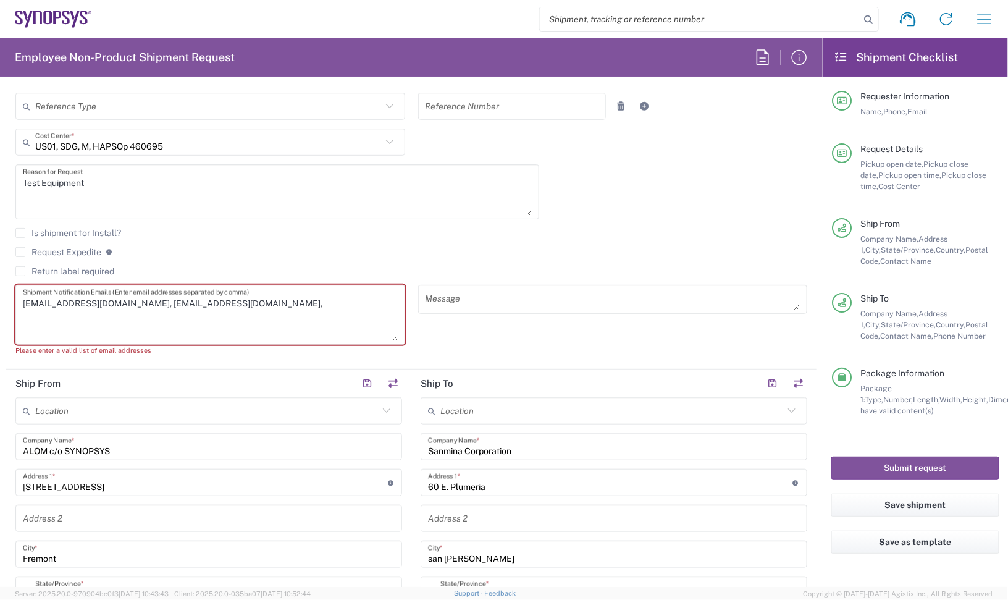
paste textarea "[PERSON_NAME] <[EMAIL_ADDRESS][DOMAIN_NAME]>"
drag, startPoint x: 288, startPoint y: 303, endPoint x: 244, endPoint y: 301, distance: 44.5
click at [244, 301] on textarea "[EMAIL_ADDRESS][DOMAIN_NAME], [EMAIL_ADDRESS][DOMAIN_NAME], [PERSON_NAME] <[EMA…" at bounding box center [210, 314] width 375 height 52
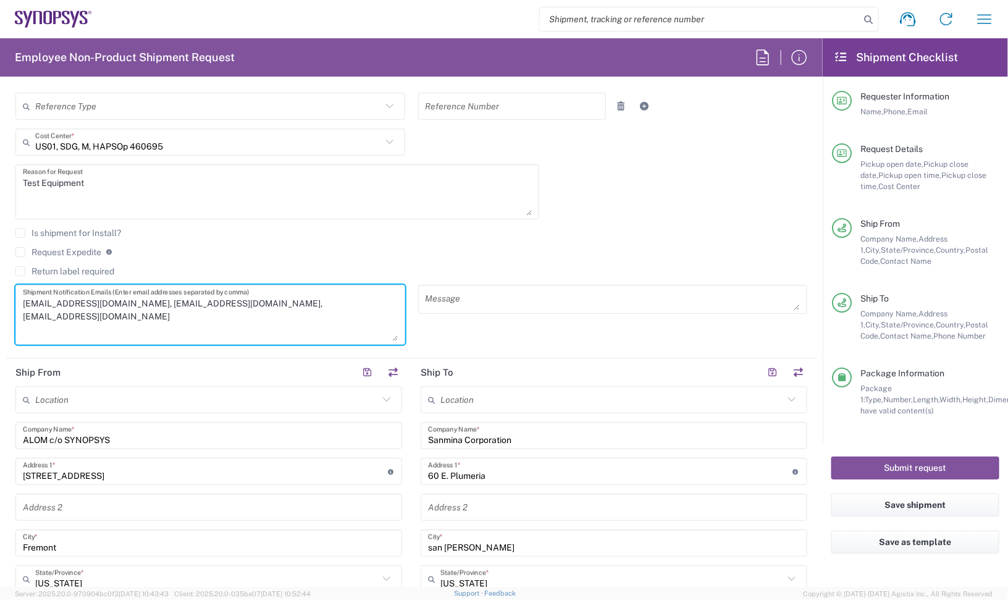
type textarea "[EMAIL_ADDRESS][DOMAIN_NAME], [EMAIL_ADDRESS][DOMAIN_NAME], [EMAIL_ADDRESS][DOM…"
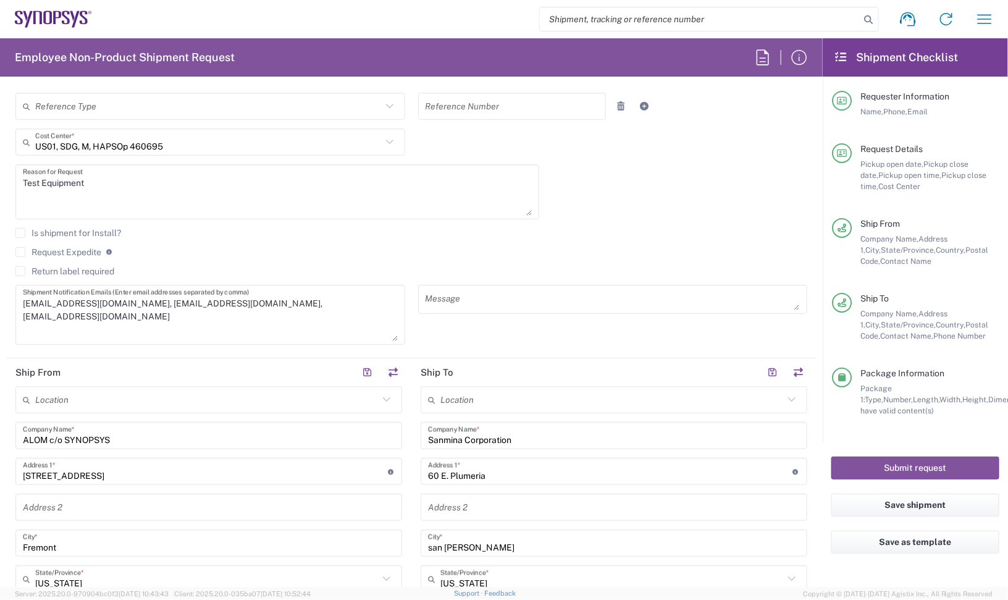
click at [597, 224] on div "[DATE] × Pickup open date * Cancel Apply 05:00 PM Pickup open time * [DATE] × P…" at bounding box center [411, 150] width 805 height 408
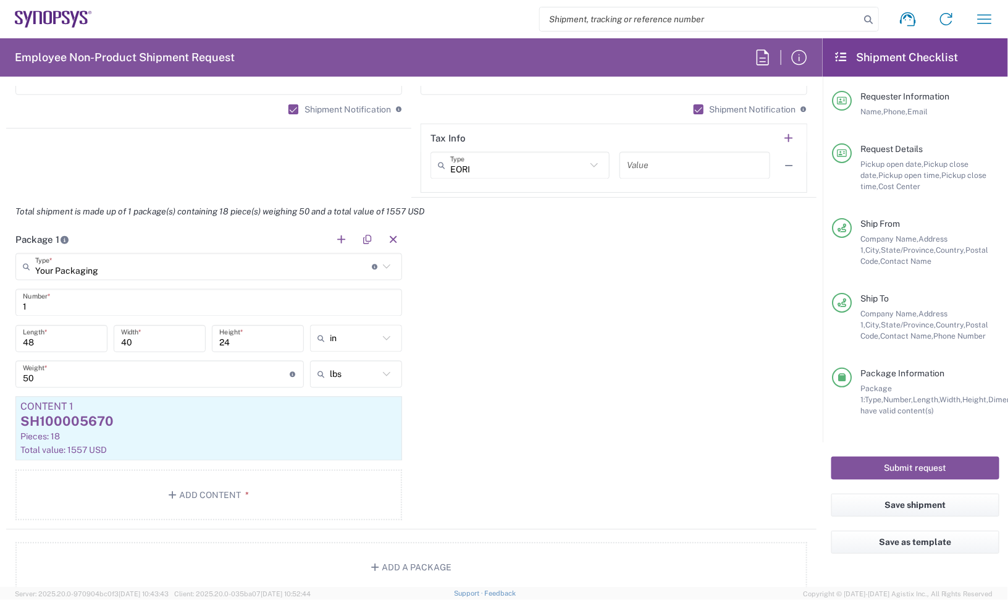
scroll to position [1235, 0]
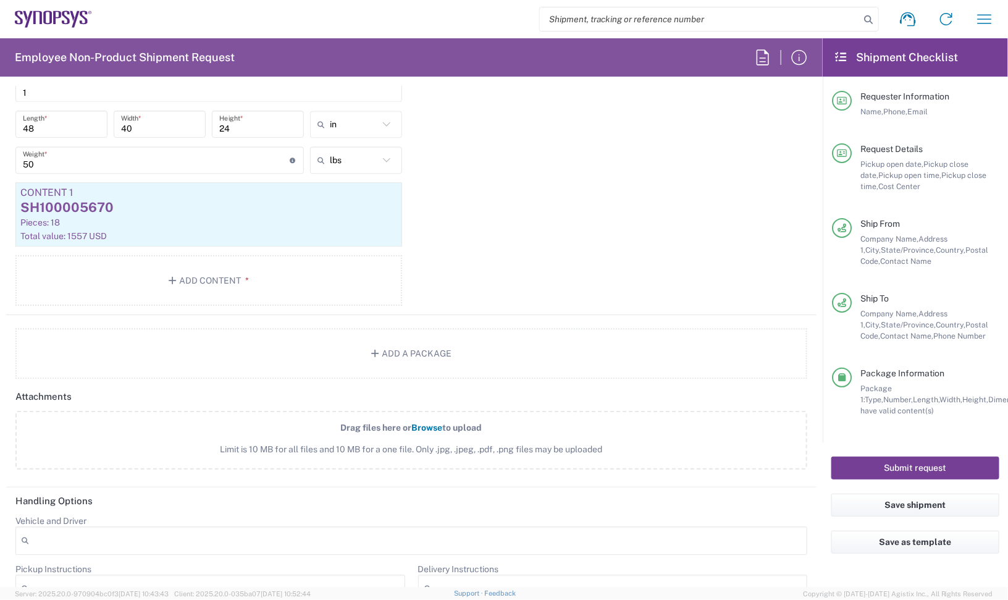
click at [951, 467] on button "Submit request" at bounding box center [915, 467] width 168 height 23
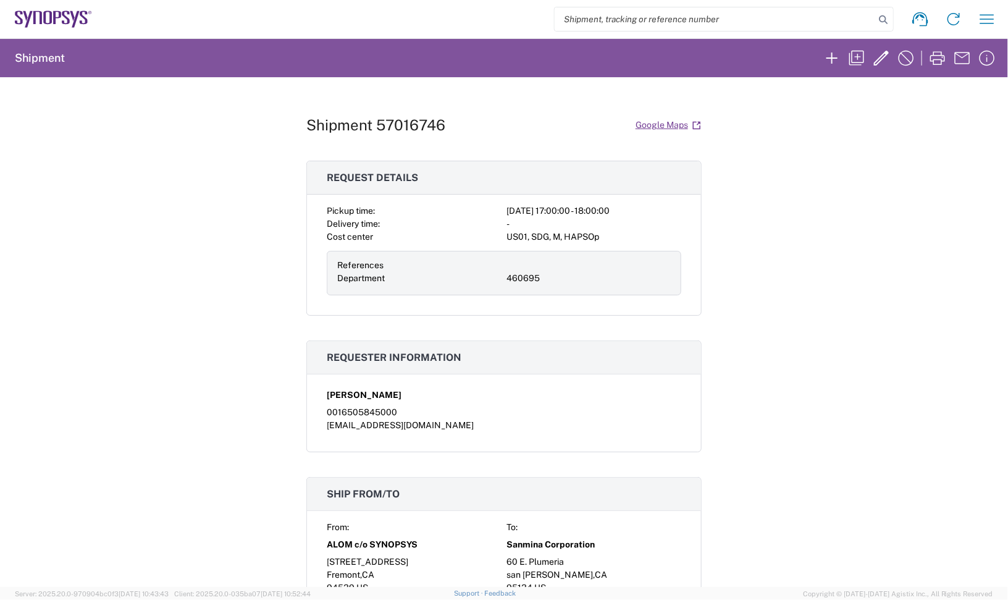
click at [414, 133] on h1 "Shipment 57016746" at bounding box center [375, 125] width 139 height 18
click at [413, 133] on h1 "Shipment 57016746" at bounding box center [375, 125] width 139 height 18
click at [409, 125] on h1 "Shipment 57016746" at bounding box center [375, 125] width 139 height 18
copy h1 "57016746"
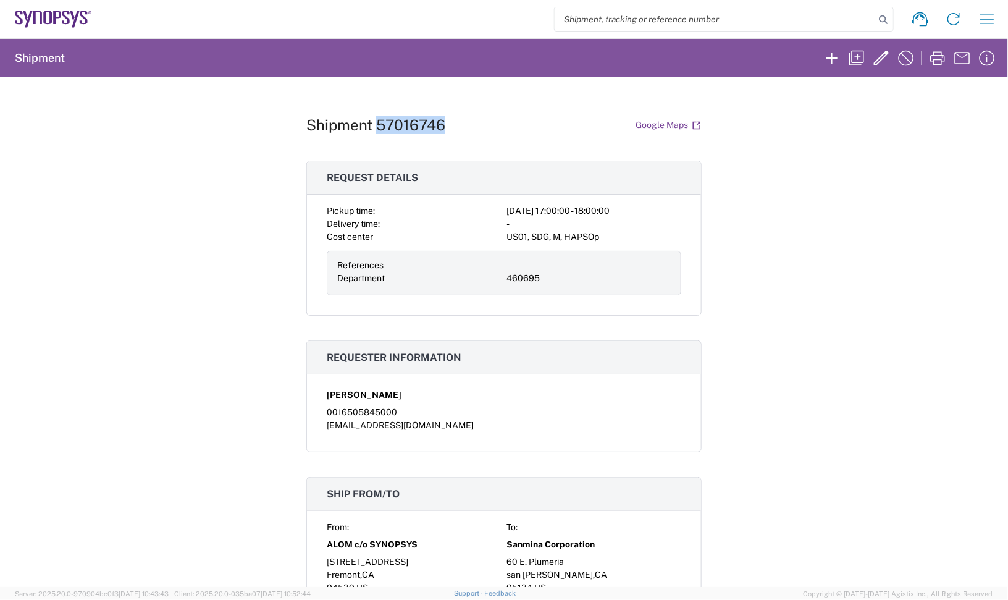
click at [74, 10] on icon at bounding box center [53, 18] width 77 height 17
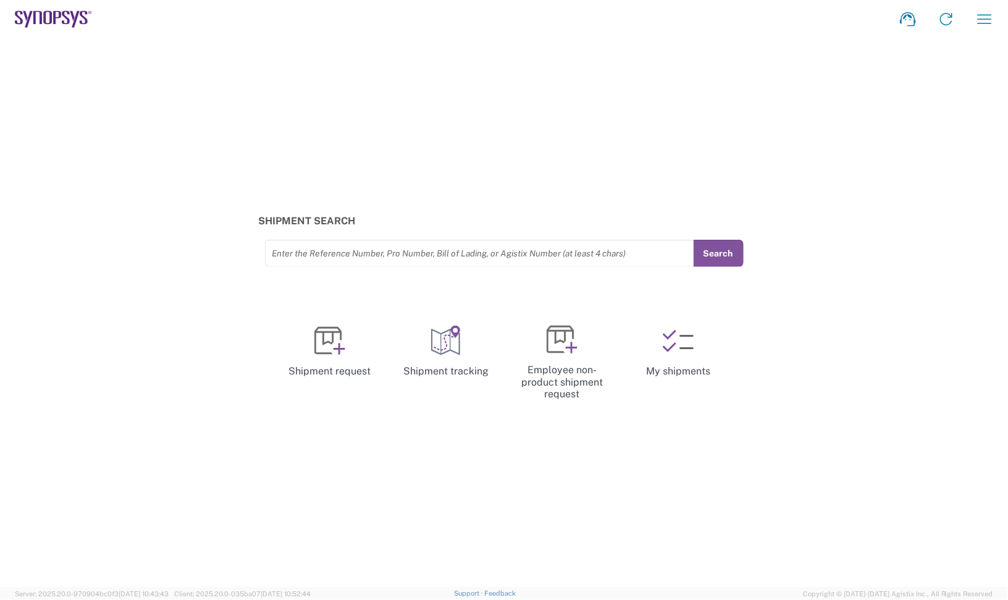
click at [873, 171] on div "Shipment Search Enter the Reference Number, Pro Number, Bill of Lading, or Agis…" at bounding box center [504, 312] width 1008 height 548
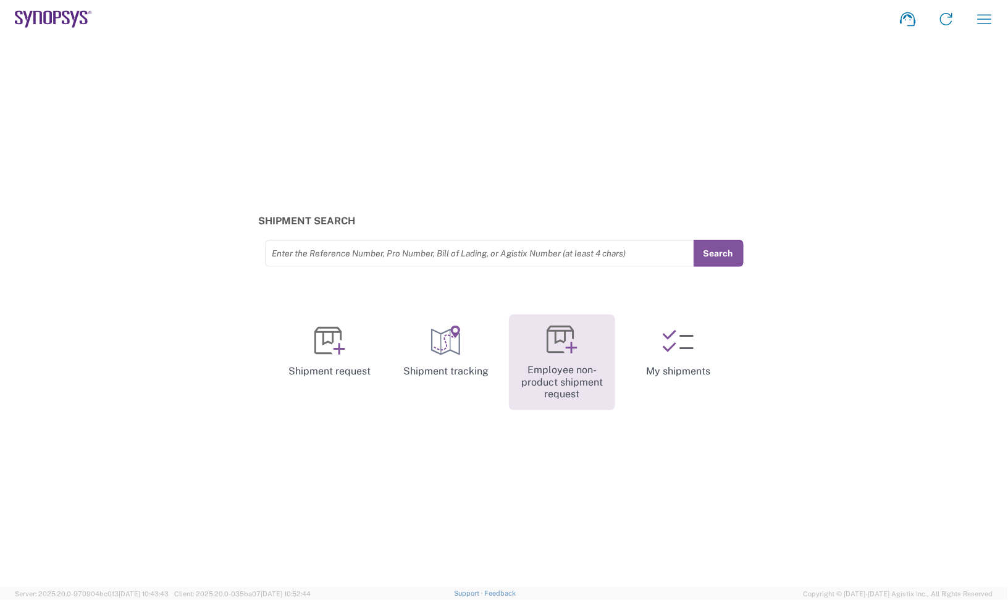
click at [581, 359] on link "Employee non-product shipment request" at bounding box center [562, 362] width 106 height 96
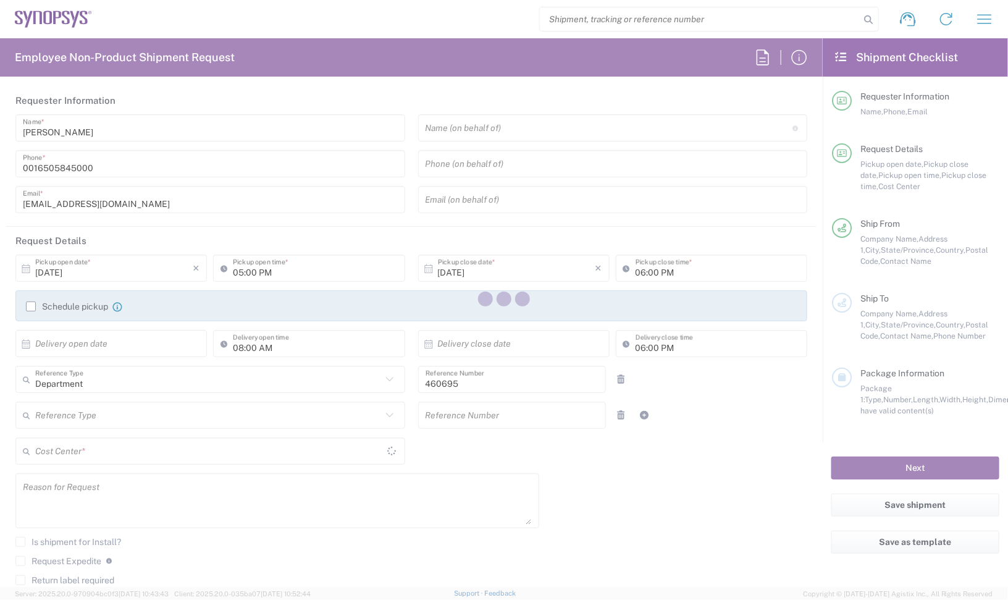
type input "[US_STATE]"
type input "US01, SDG, M, HAPSOp 460695"
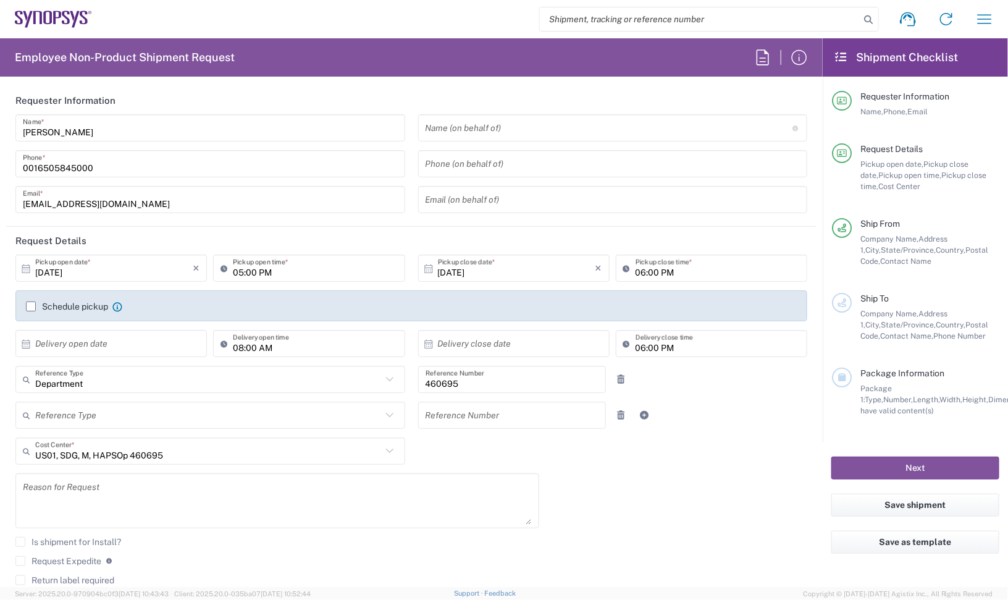
click at [50, 1] on agx-form-navbar "Shipment request Shipment tracking Employee non-product shipment request My shi…" at bounding box center [504, 19] width 1008 height 38
click at [48, 15] on icon at bounding box center [53, 18] width 77 height 17
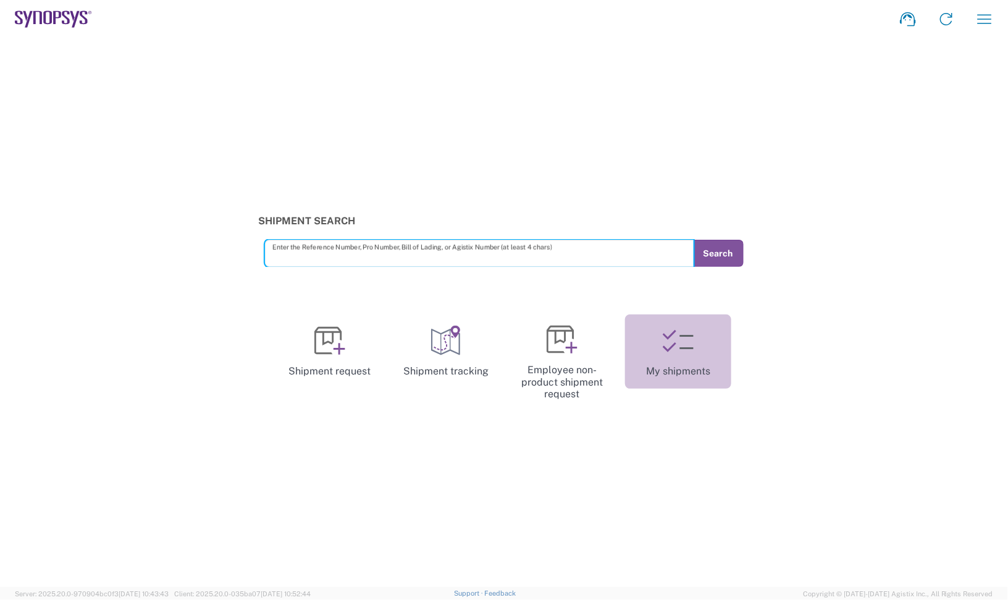
click at [686, 384] on link "My shipments" at bounding box center [678, 351] width 106 height 74
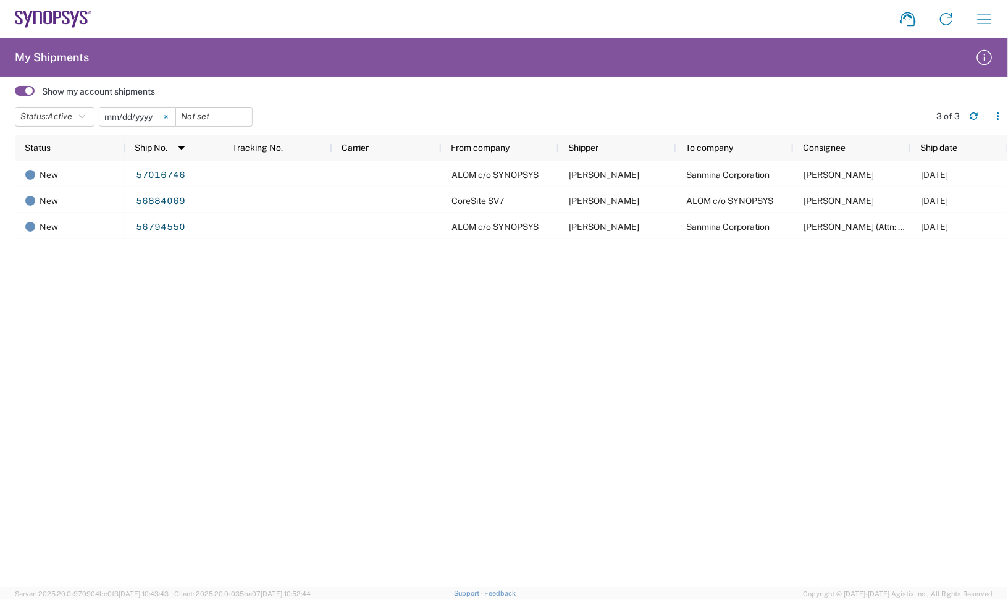
click at [168, 115] on icon at bounding box center [166, 117] width 4 height 4
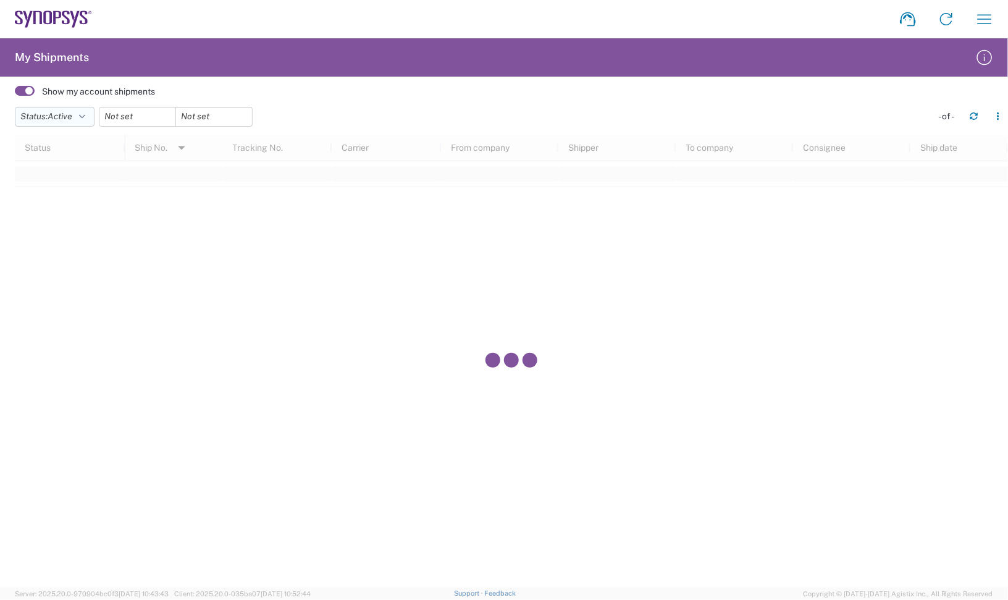
click at [70, 118] on span "Active" at bounding box center [60, 116] width 25 height 10
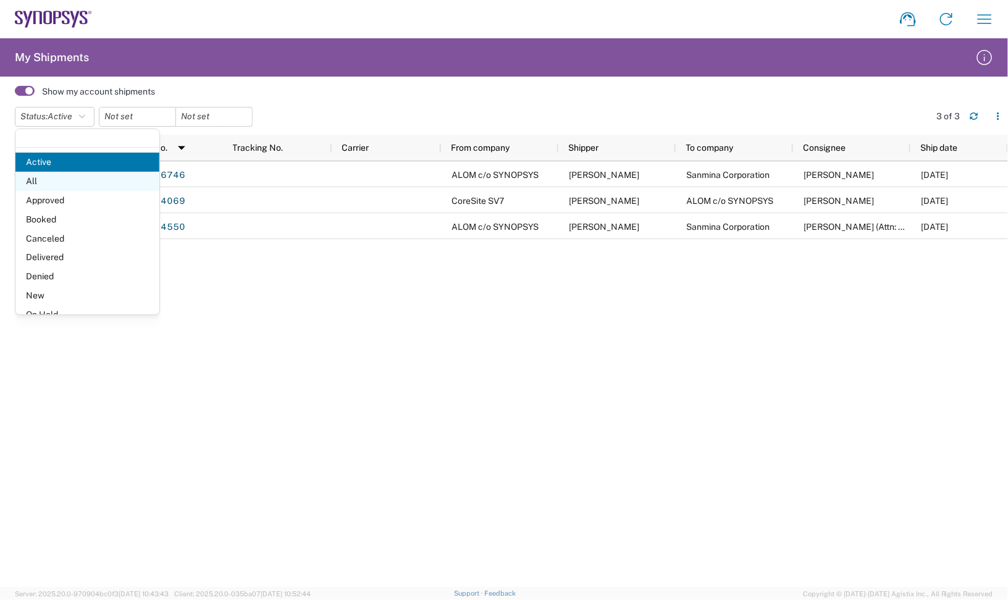
click at [37, 184] on span "All" at bounding box center [87, 181] width 144 height 19
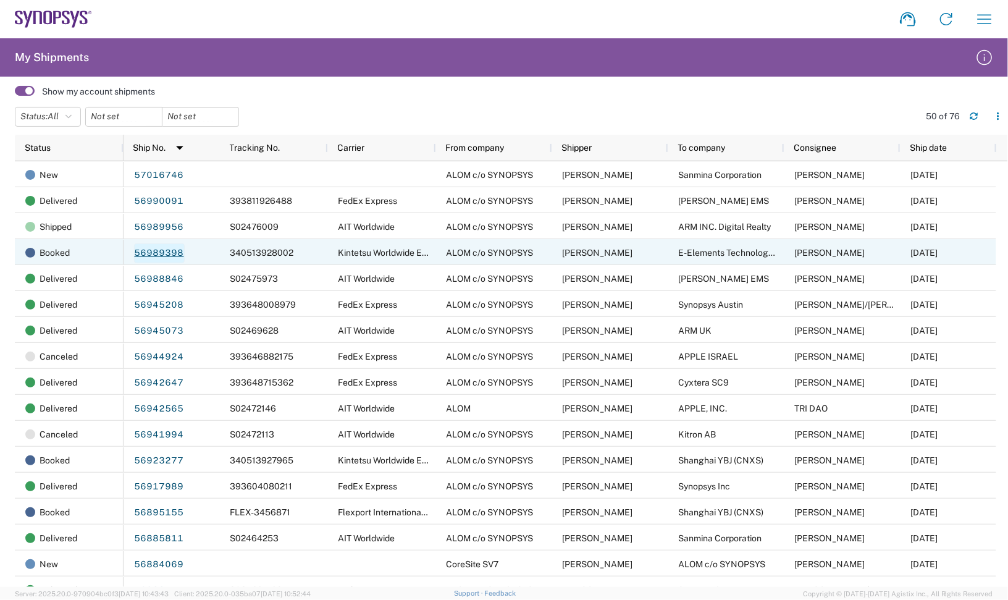
click at [151, 248] on link "56989398" at bounding box center [159, 253] width 51 height 20
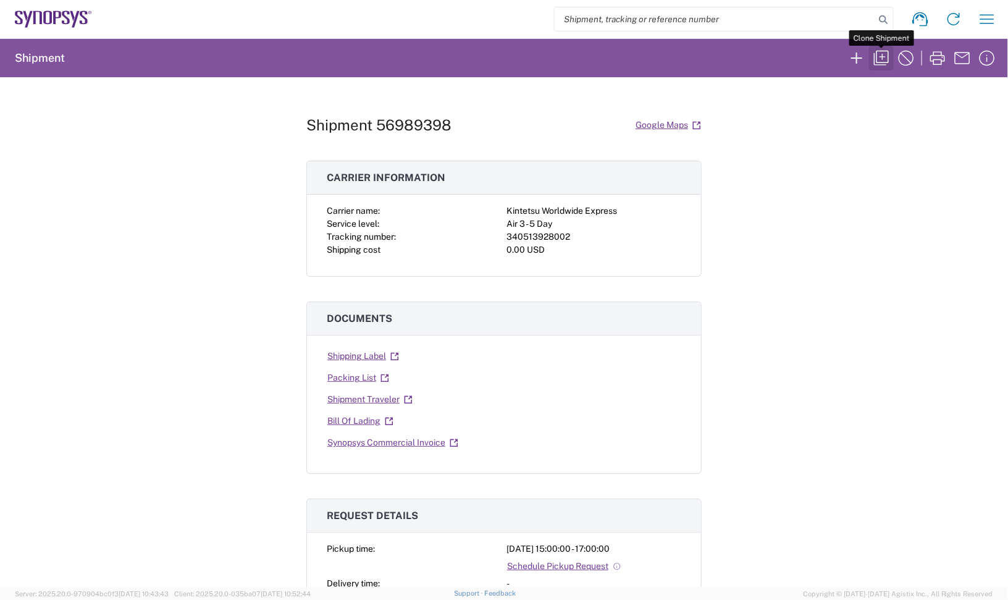
click at [879, 54] on icon "button" at bounding box center [881, 58] width 20 height 20
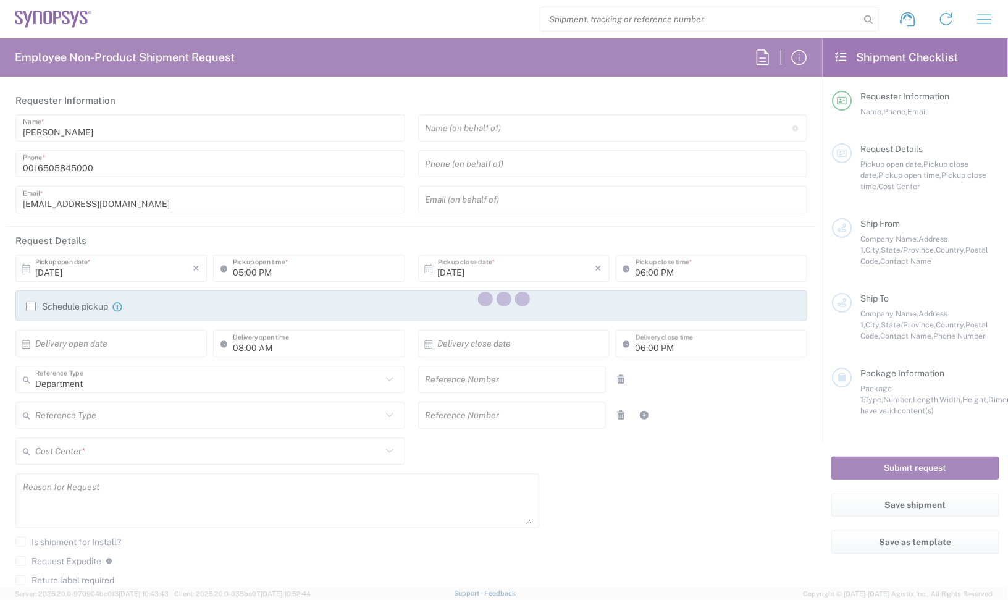
type input "03:00 PM"
type input "05:00 PM"
type input "460695"
type textarea ""E-Elements PO E334-20250821001""
type textarea "[EMAIL_ADDRESS][DOMAIN_NAME], [EMAIL_ADDRESS][DOMAIN_NAME], [EMAIL_ADDRESS][DOM…"
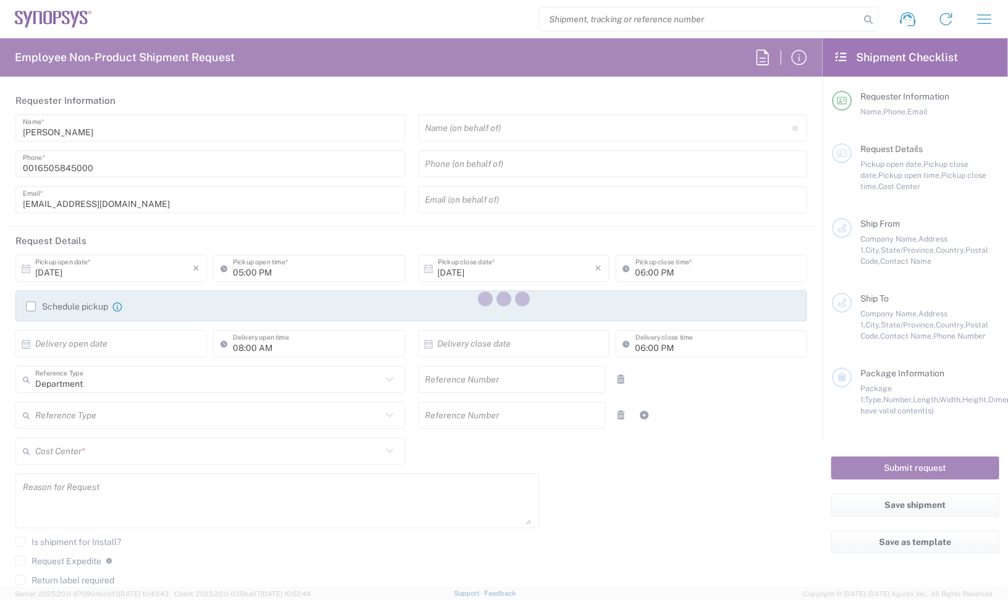
type textarea ""E-Elements PO E334-20250821001""
type input "ALOM c/o SYNOPSYS"
type input "[STREET_ADDRESS]"
type input "Fremont"
type input "[US_STATE]"
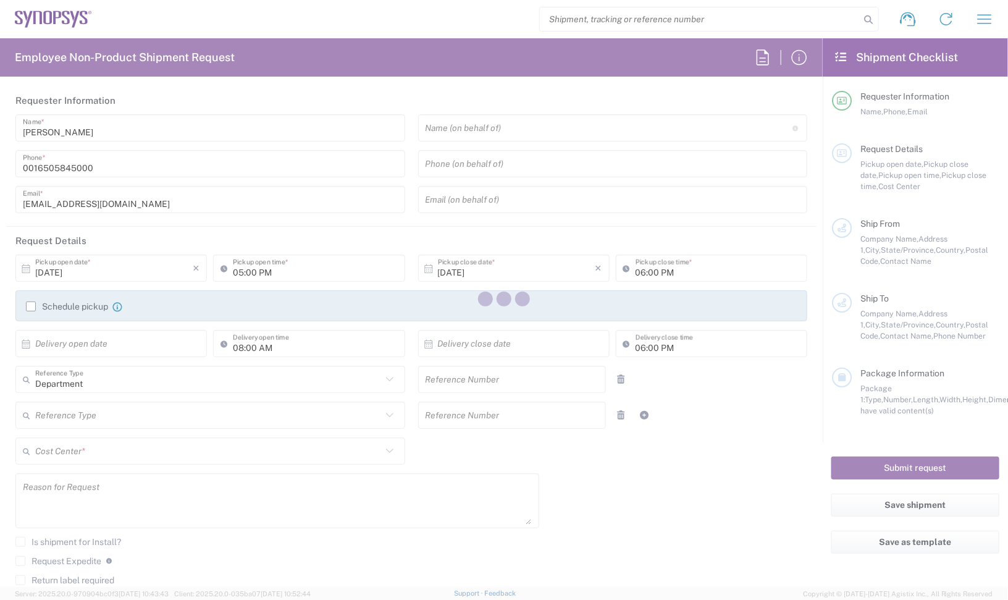
type input "94539"
type input "[PERSON_NAME]"
type input "4086498039"
type input "[EMAIL_ADDRESS][DOMAIN_NAME]"
type input "E-Elements Technology CO., LTD"
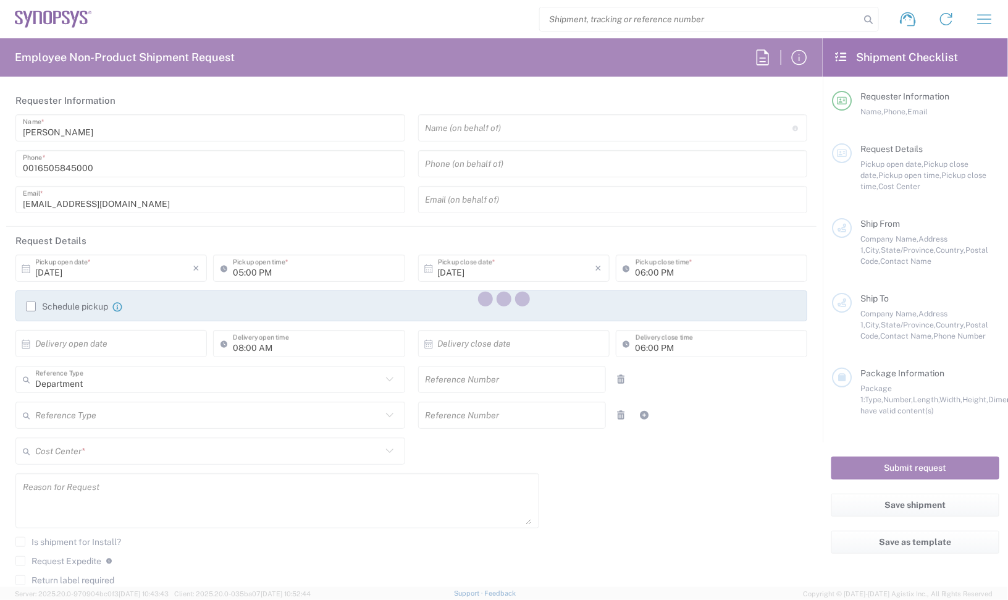
type input "[STREET_ADDRESS]"
type input "Taiwan R.O.C"
type input "[GEOGRAPHIC_DATA]"
type input "30272"
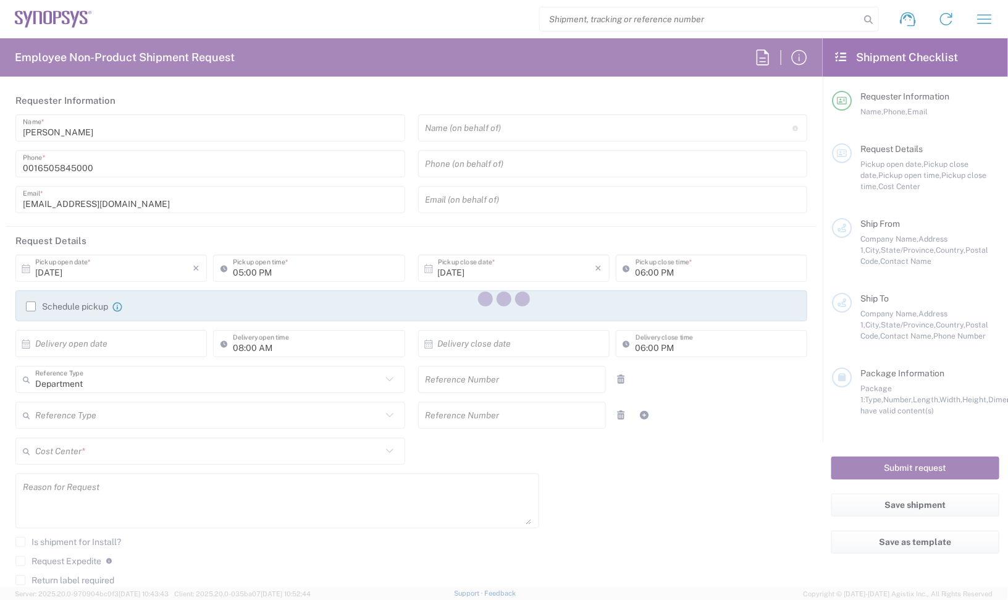
type input "[PERSON_NAME]"
type input "[PHONE_NUMBER]"
type input "[EMAIL_ADDRESS][PERSON_NAME][DOMAIN_NAME]"
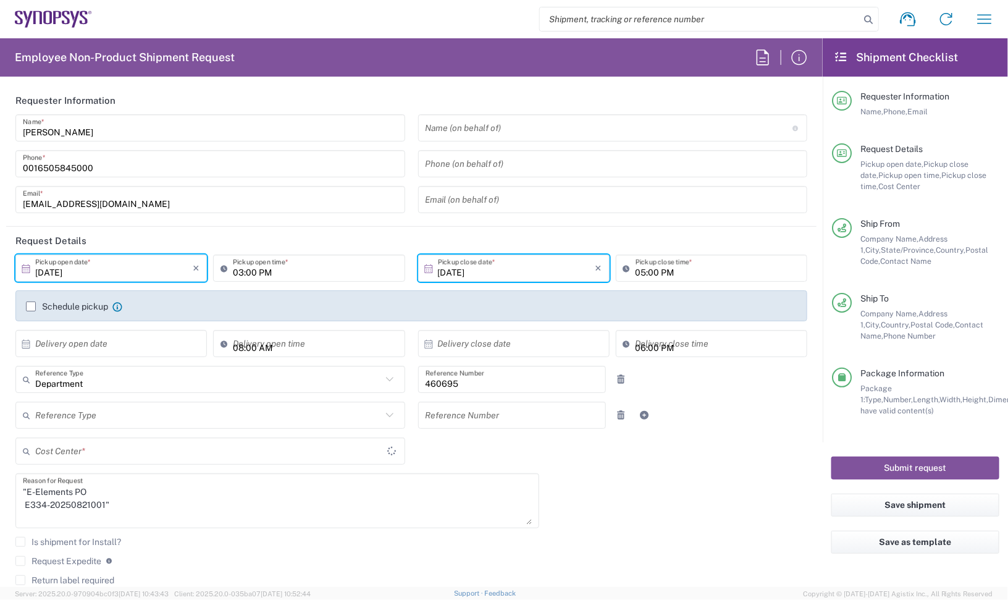
type input "US01, SDG, M, HAPSOp 460695"
type input "Carton(s)"
type input "[US_STATE]"
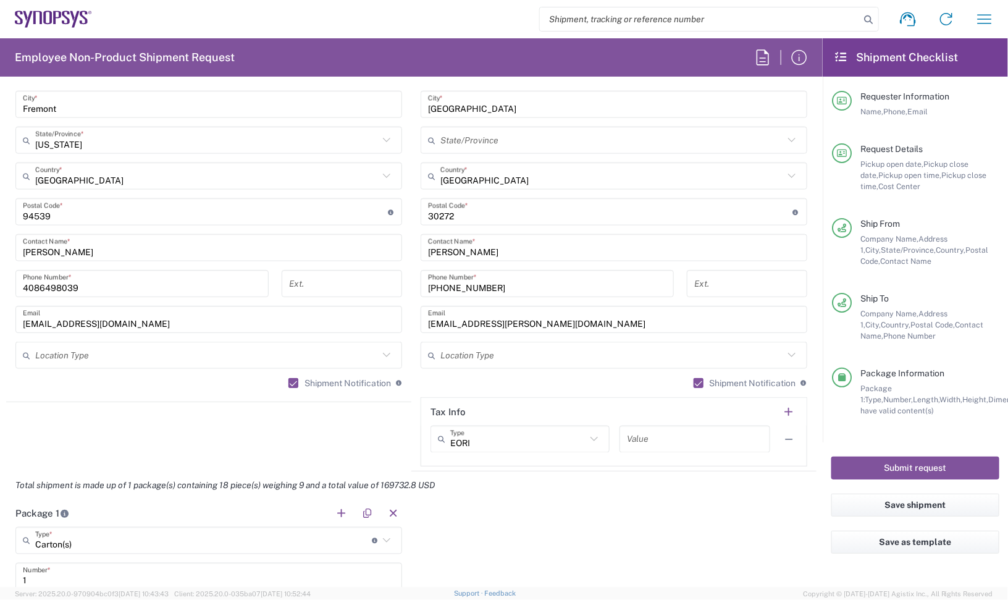
scroll to position [463, 0]
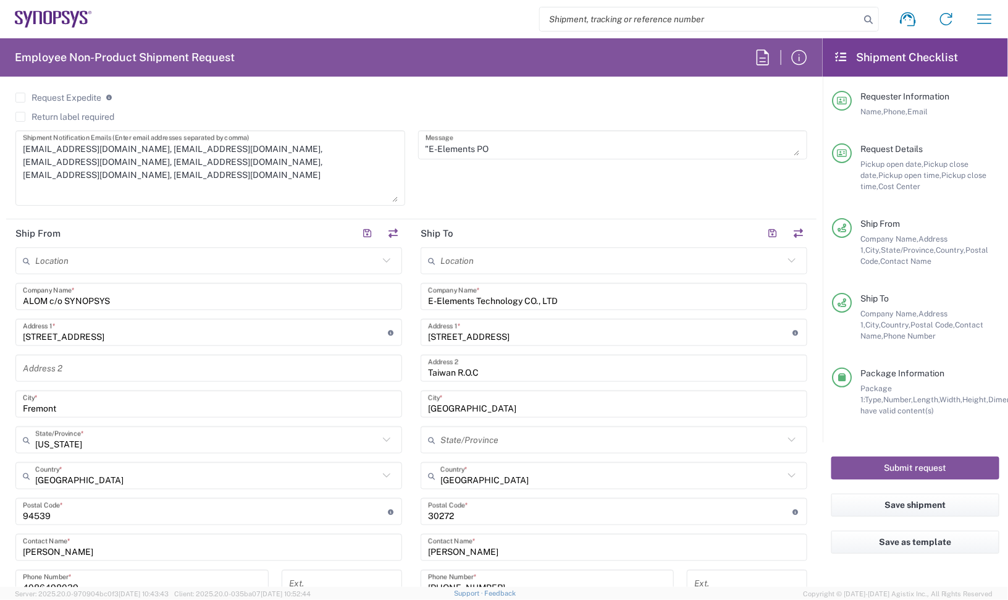
drag, startPoint x: 386, startPoint y: 147, endPoint x: 377, endPoint y: 207, distance: 60.6
click at [377, 202] on textarea "[EMAIL_ADDRESS][DOMAIN_NAME], [EMAIL_ADDRESS][DOMAIN_NAME], [EMAIL_ADDRESS][DOM…" at bounding box center [210, 168] width 375 height 68
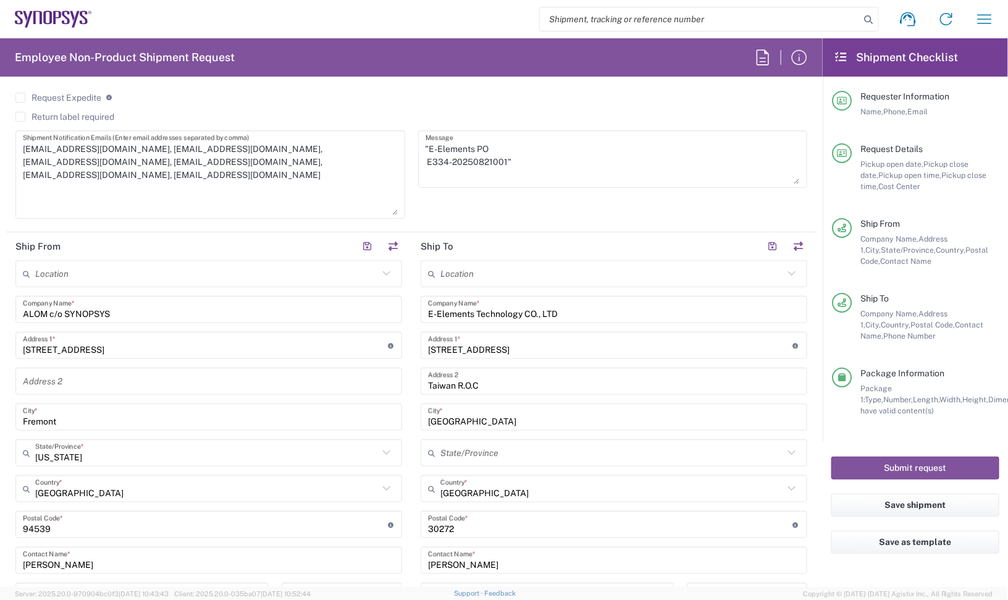
drag, startPoint x: 783, startPoint y: 149, endPoint x: 782, endPoint y: 177, distance: 28.4
click at [782, 177] on textarea ""E-Elements PO E334-20250821001"" at bounding box center [613, 159] width 375 height 50
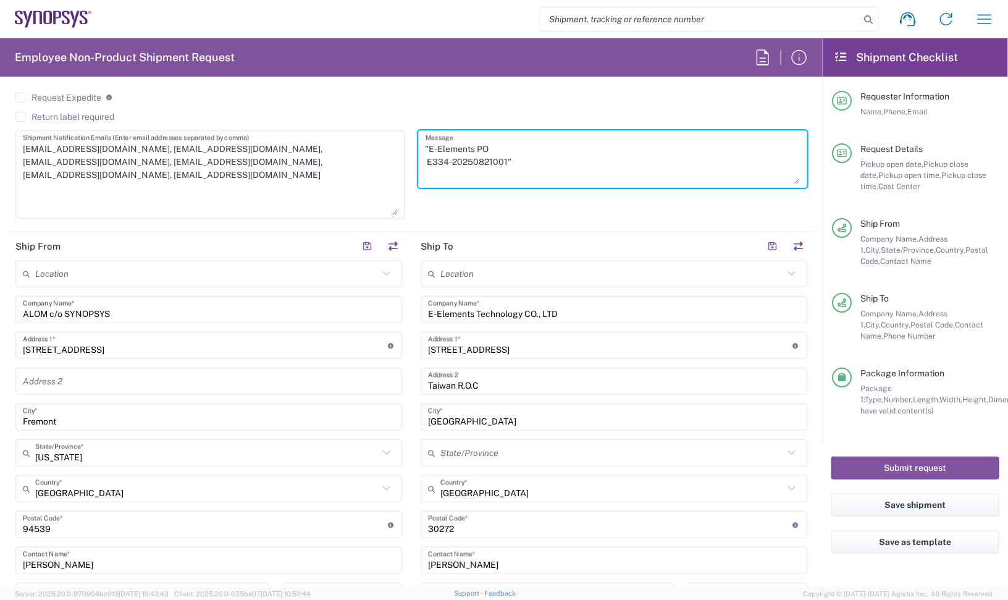
drag, startPoint x: 525, startPoint y: 162, endPoint x: 389, endPoint y: 147, distance: 136.7
click at [389, 147] on div "[DATE] × Pickup open date * Cancel Apply 03:00 PM Pickup open time * [DATE] × P…" at bounding box center [411, 9] width 805 height 436
paste textarea "E334-20251002004"
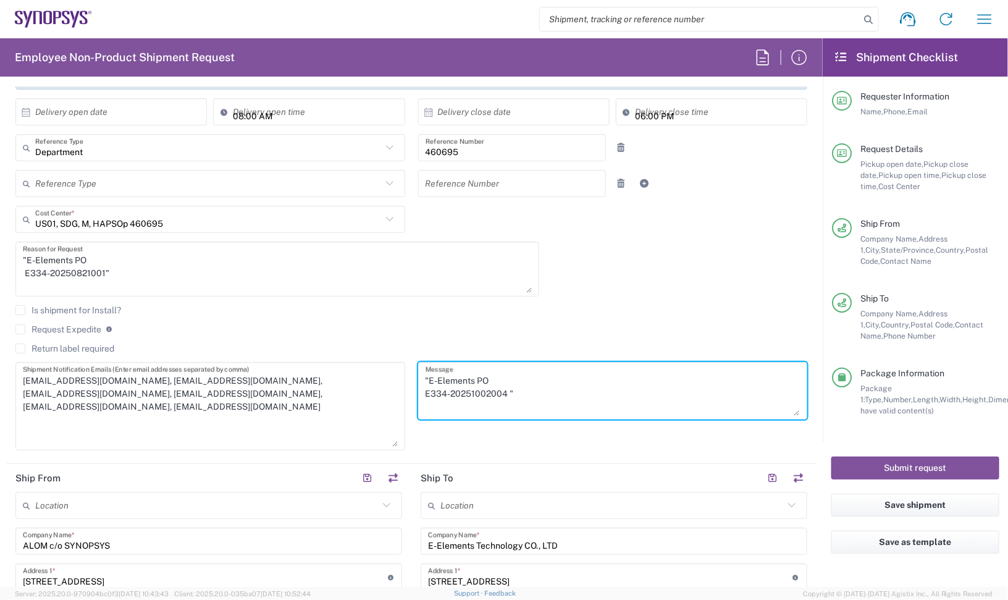
type textarea ""E-Elements PO E334-20251002004 ""
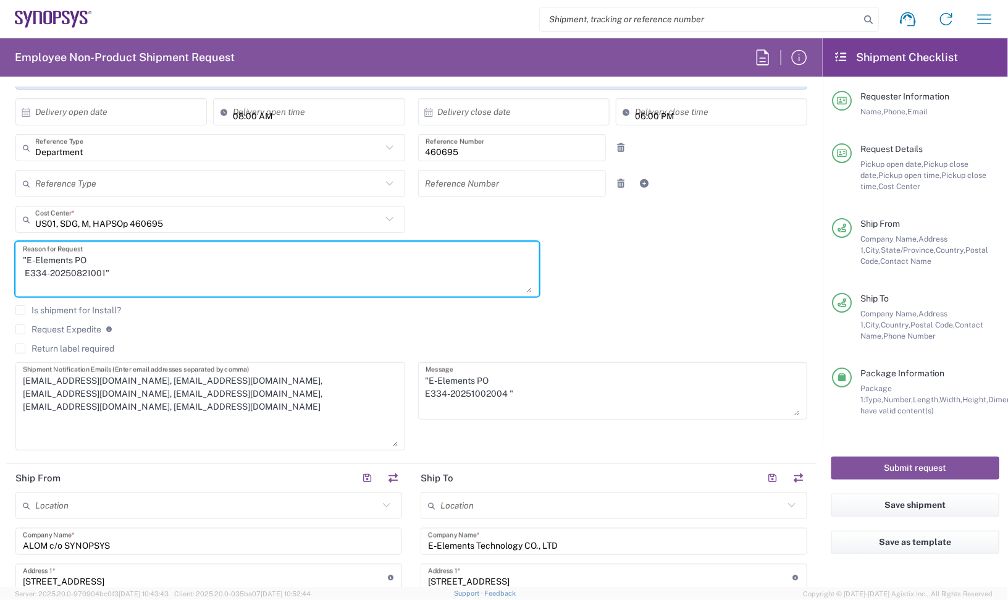
drag, startPoint x: 119, startPoint y: 275, endPoint x: 22, endPoint y: 258, distance: 98.5
click at [23, 258] on textarea ""E-Elements PO E334-20250821001"" at bounding box center [277, 269] width 509 height 48
paste textarea "E334-20251002004"
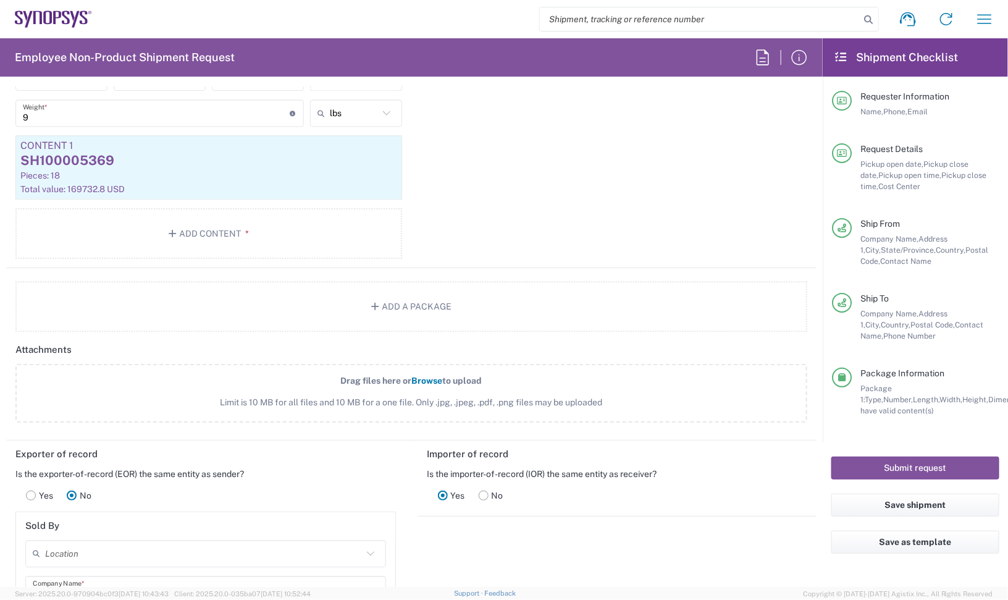
scroll to position [1312, 0]
type textarea ""E-Elements PO E334-20251002004 ""
click at [245, 227] on button "Add Content *" at bounding box center [208, 231] width 387 height 51
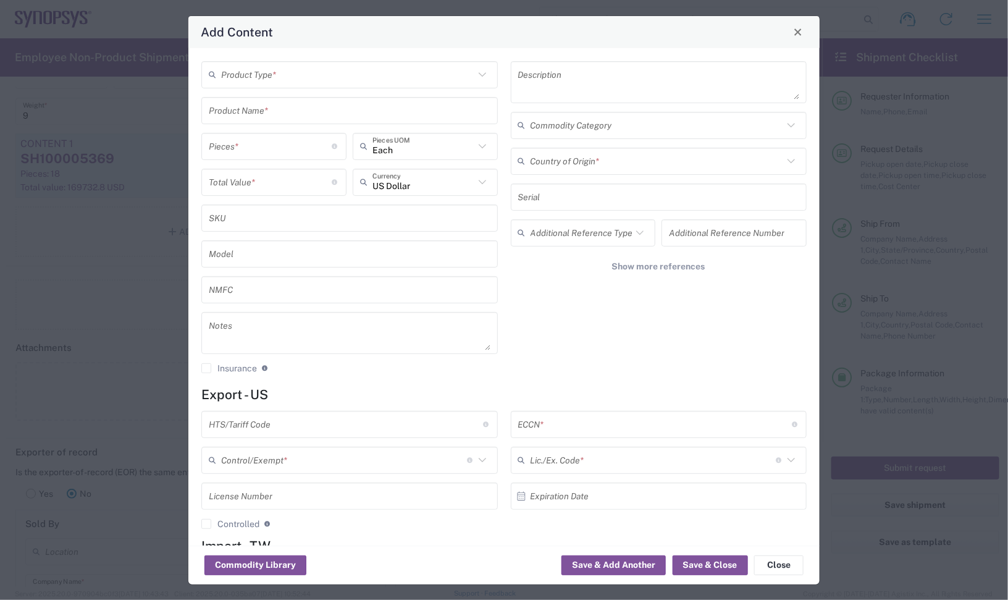
click at [258, 82] on input "text" at bounding box center [347, 75] width 253 height 22
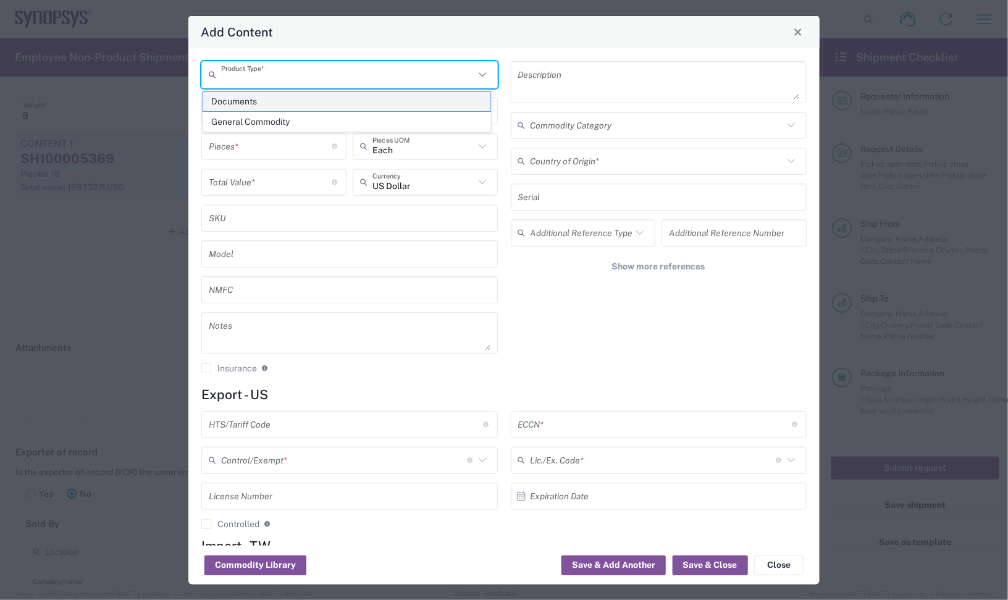
click at [262, 106] on span "Documents" at bounding box center [347, 101] width 288 height 19
type input "Documents"
type input "1"
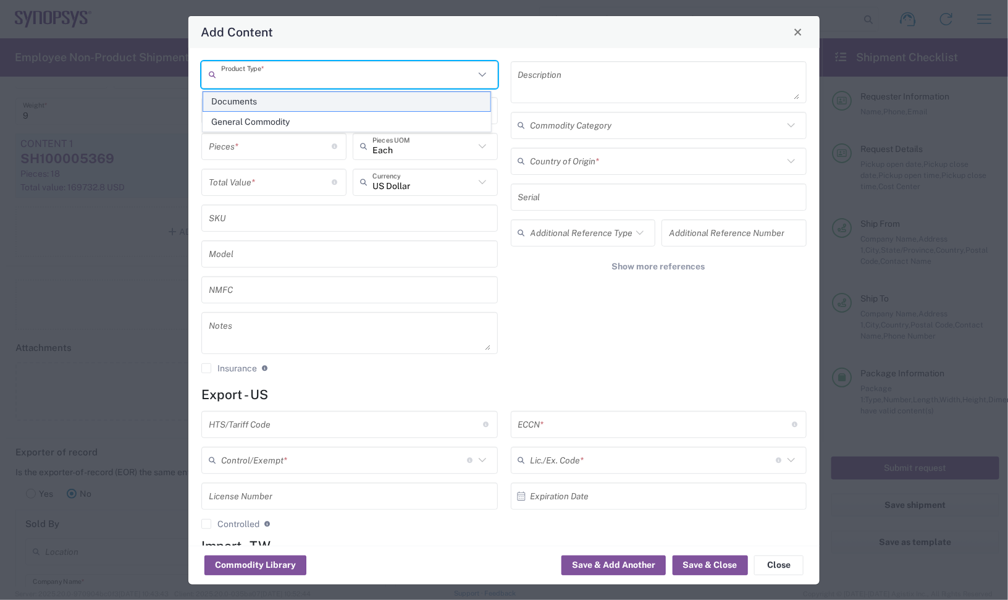
type textarea "Documents"
type input "[GEOGRAPHIC_DATA]"
type input "0000.00.0000"
type input "FTR Exemption"
type input "0000"
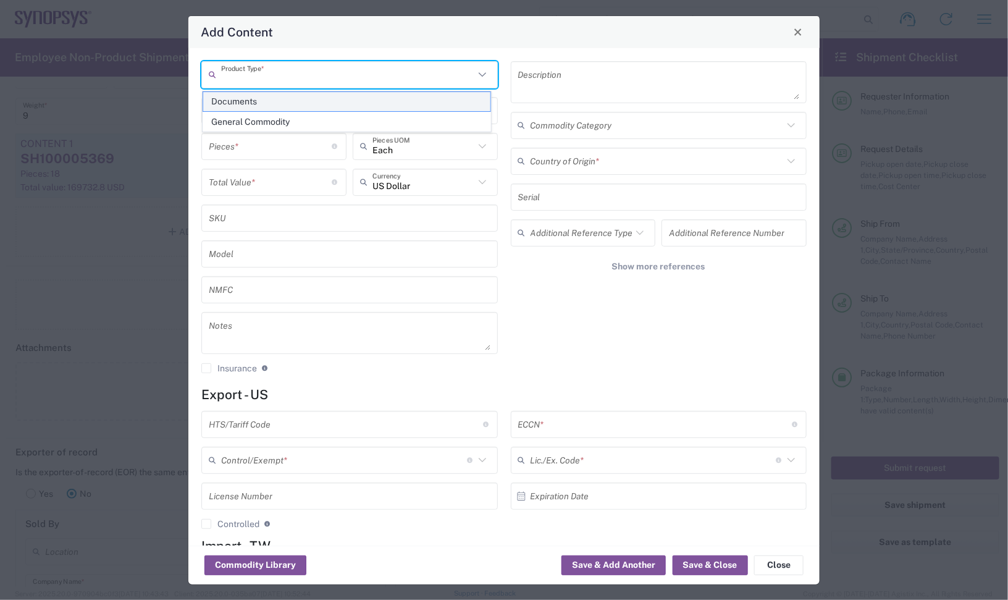
type input "0000.00.0000"
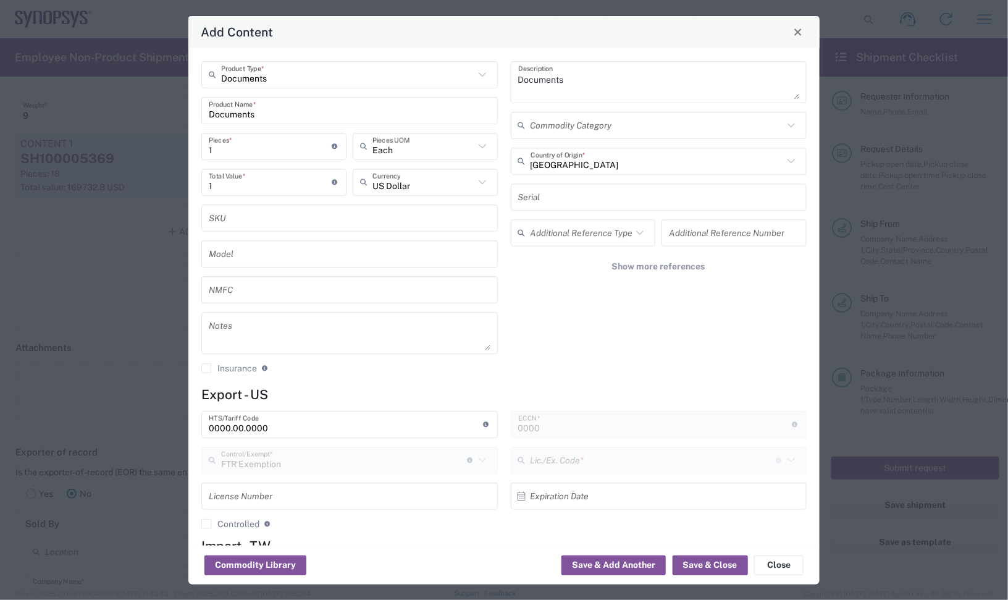
type input "30.37(a)"
click at [256, 85] on div "Documents Product Type *" at bounding box center [349, 74] width 296 height 27
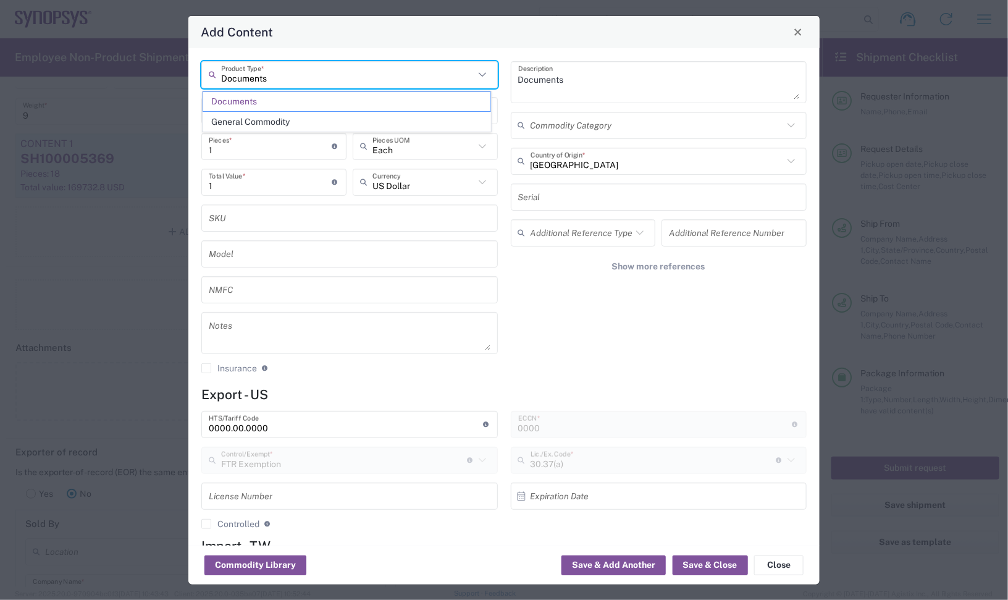
click at [263, 72] on input "Documents" at bounding box center [347, 75] width 253 height 22
click at [259, 121] on span "General Commodity" at bounding box center [347, 121] width 288 height 19
type input "General Commodity"
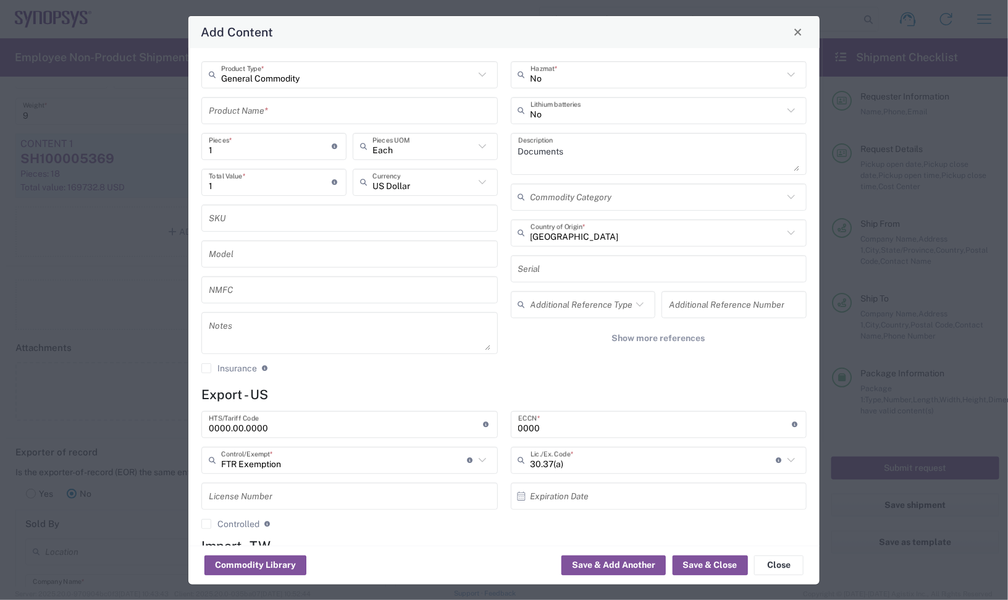
click at [236, 99] on input "text" at bounding box center [350, 110] width 282 height 22
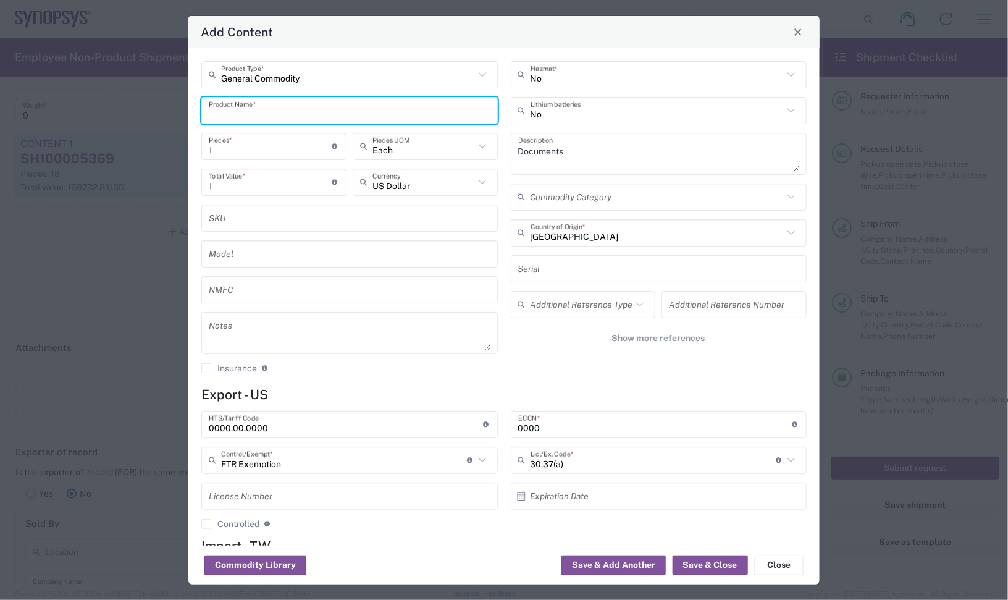
paste input "SH100007843"
type input "SH100007843"
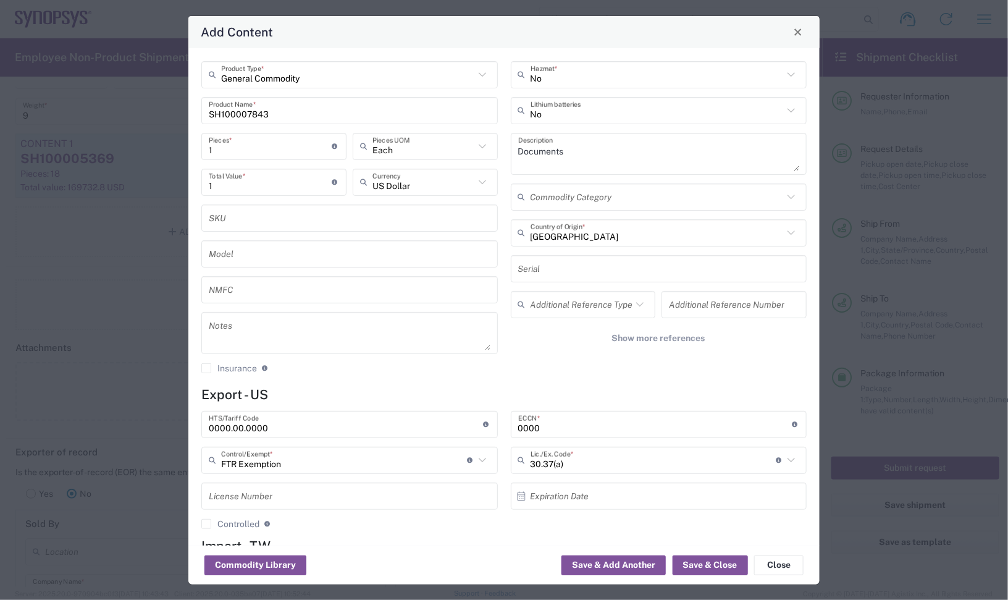
click at [249, 331] on textarea at bounding box center [350, 333] width 282 height 35
paste textarea "721.02"
type textarea "721.02ea"
drag, startPoint x: 235, startPoint y: 188, endPoint x: 138, endPoint y: 189, distance: 97.6
click at [136, 189] on div "Add Content General Commodity Product Type * SH100007843 Product Name * 1 Piece…" at bounding box center [504, 300] width 1008 height 600
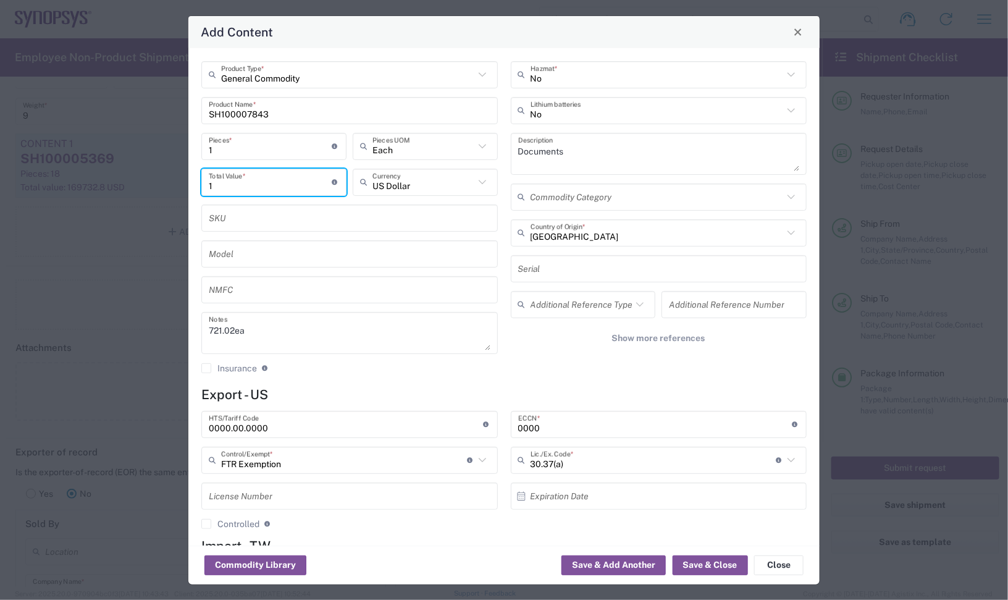
paste input "721.02"
type input "721.02"
click at [253, 159] on div "1 Pieces * Number of pieces inside all the packages" at bounding box center [273, 146] width 145 height 27
drag, startPoint x: 206, startPoint y: 140, endPoint x: 127, endPoint y: 141, distance: 79.1
click at [127, 140] on div "Add Content General Commodity Product Type * SH100007843 Product Name * 1 Piece…" at bounding box center [504, 300] width 1008 height 600
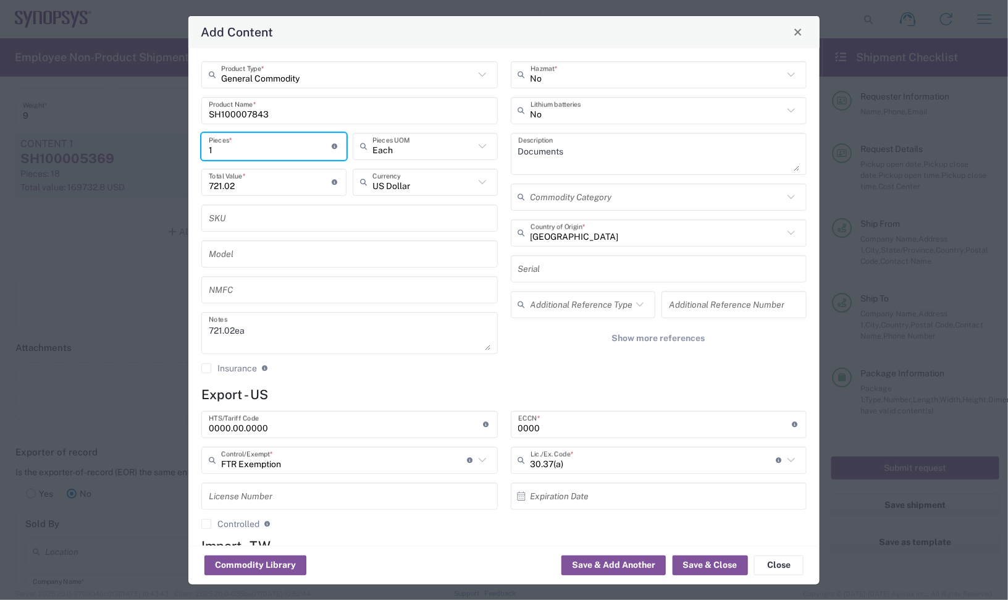
type input "3"
type input "2163.06"
type input "3"
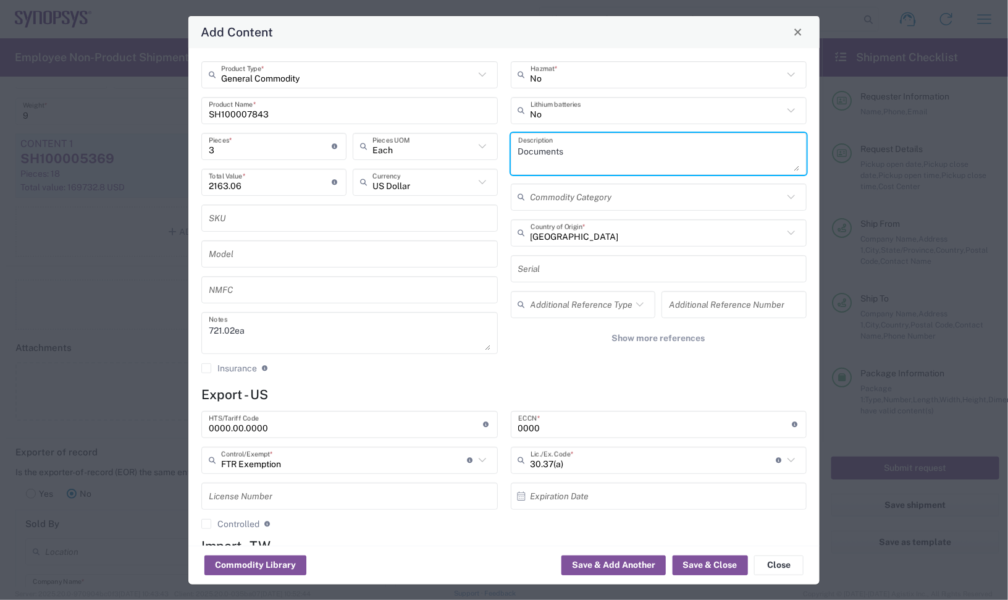
click at [535, 148] on textarea "Documents" at bounding box center [659, 153] width 282 height 35
click at [351, 106] on input "SH100007843" at bounding box center [350, 110] width 282 height 22
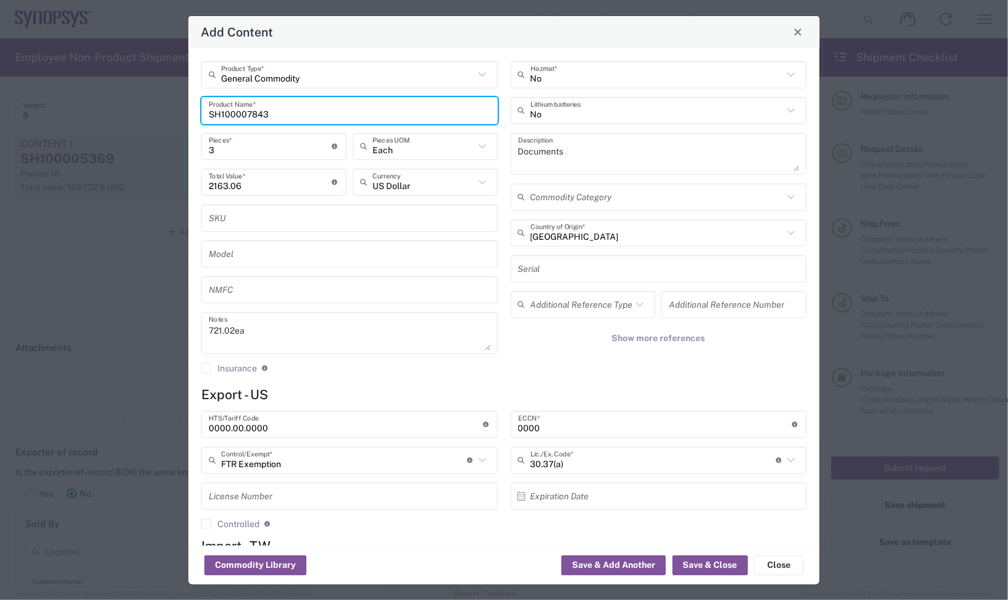
drag, startPoint x: 287, startPoint y: 111, endPoint x: 82, endPoint y: 101, distance: 205.9
click at [82, 101] on div "Add Content General Commodity Product Type * SH100007843 Product Name * 3 Piece…" at bounding box center [504, 300] width 1008 height 600
